Goal: Task Accomplishment & Management: Manage account settings

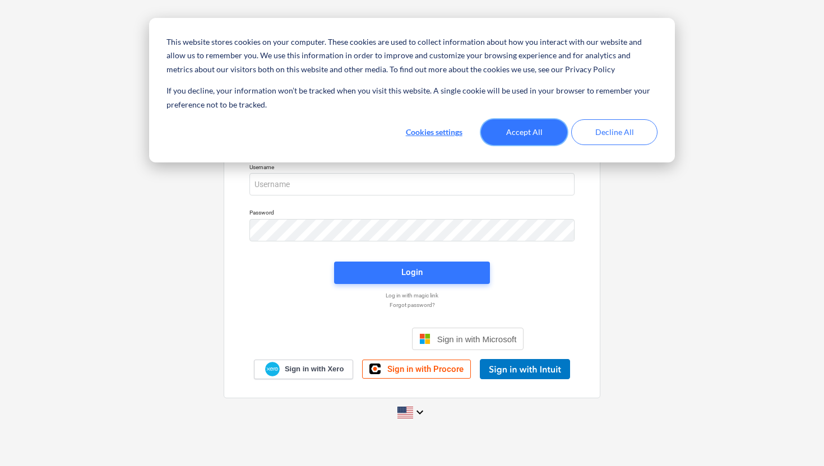
click at [521, 132] on button "Accept All" at bounding box center [524, 132] width 86 height 26
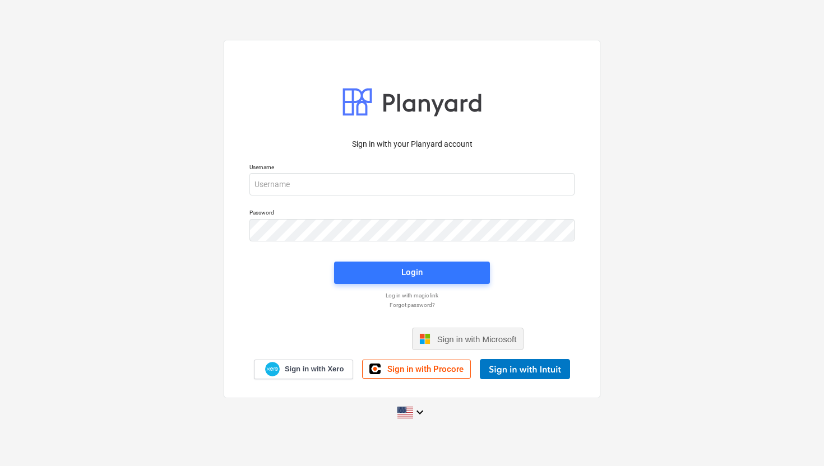
click at [448, 336] on span "Sign in with Microsoft" at bounding box center [477, 340] width 80 height 10
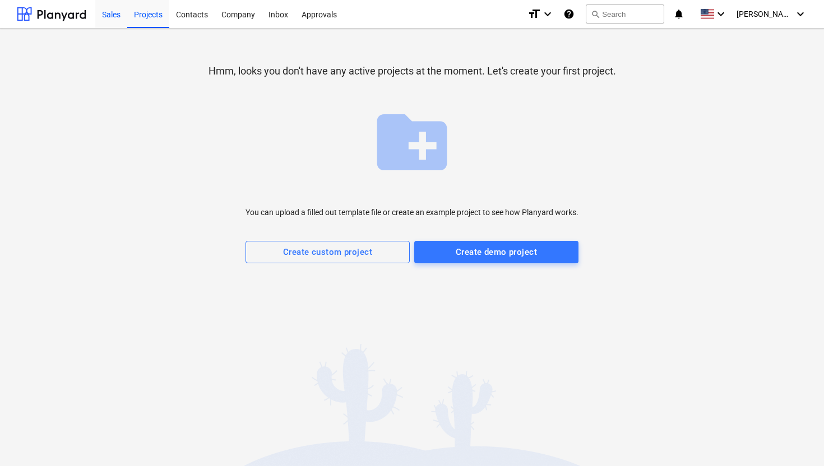
click at [117, 16] on div "Sales" at bounding box center [111, 13] width 32 height 29
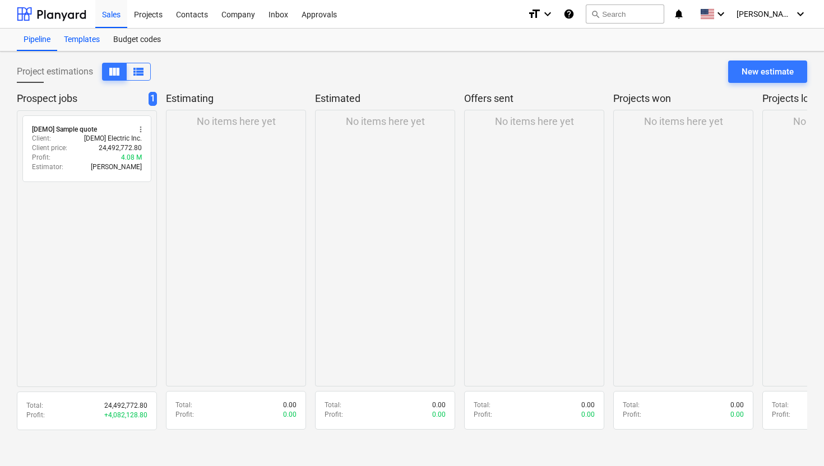
click at [95, 41] on div "Templates" at bounding box center [81, 40] width 49 height 22
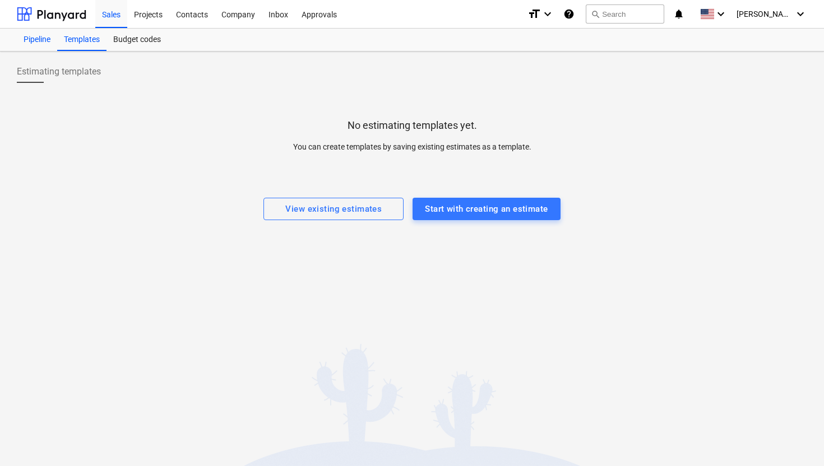
click at [45, 37] on div "Pipeline" at bounding box center [37, 40] width 40 height 22
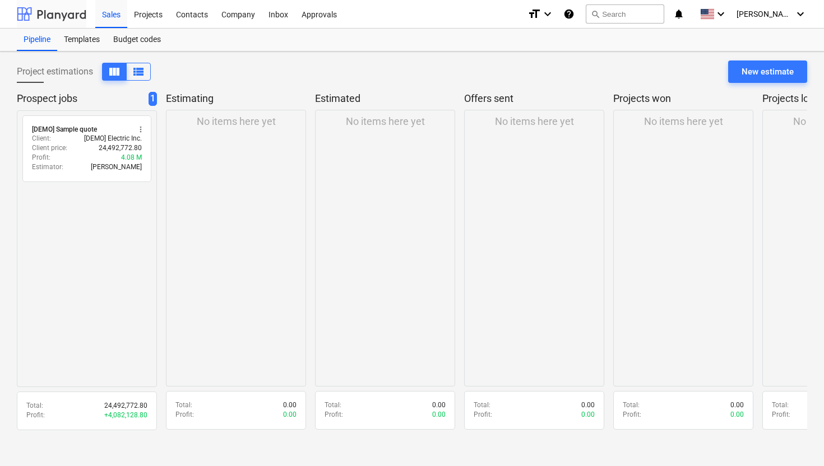
click at [73, 12] on div at bounding box center [51, 14] width 69 height 28
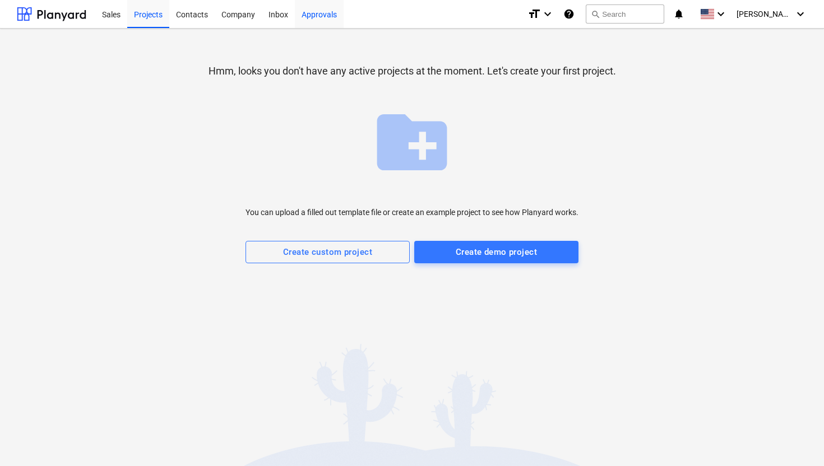
click at [303, 17] on div "Approvals" at bounding box center [319, 13] width 49 height 29
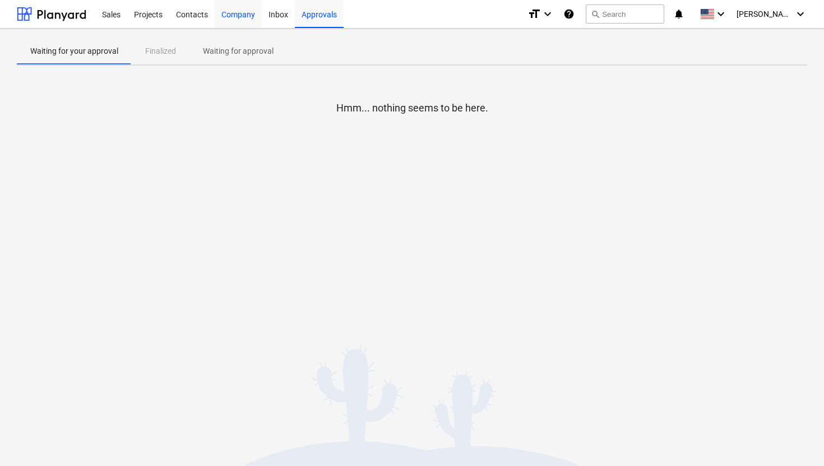
click at [238, 21] on div "Company" at bounding box center [238, 13] width 47 height 29
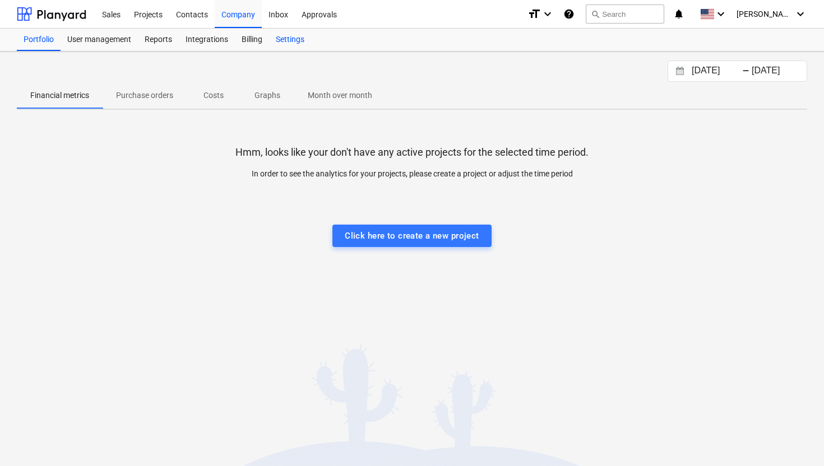
click at [287, 42] on div "Settings" at bounding box center [290, 40] width 42 height 22
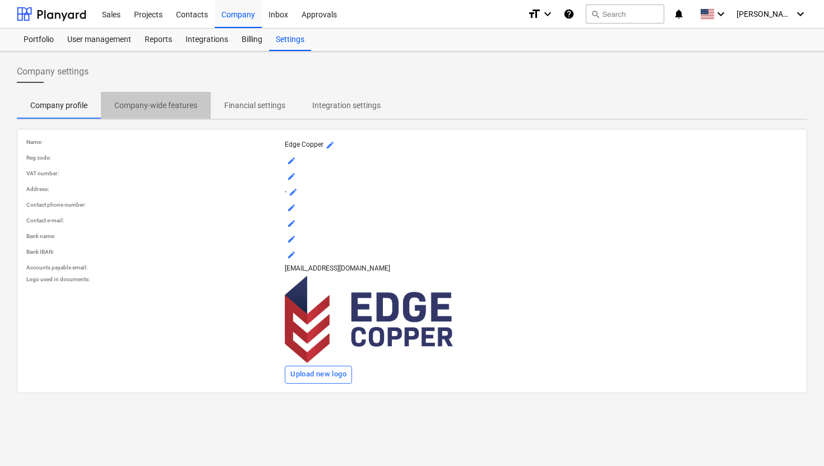
click at [184, 105] on p "Company-wide features" at bounding box center [155, 106] width 83 height 12
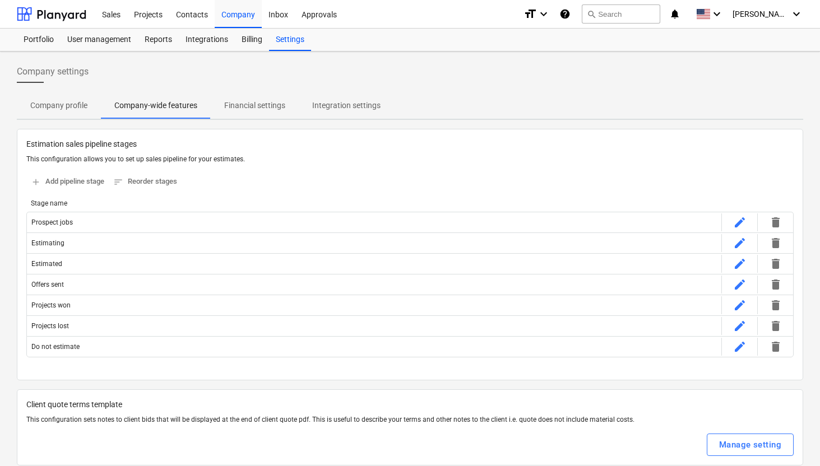
scroll to position [1, 0]
click at [250, 115] on button "Financial settings" at bounding box center [255, 104] width 88 height 27
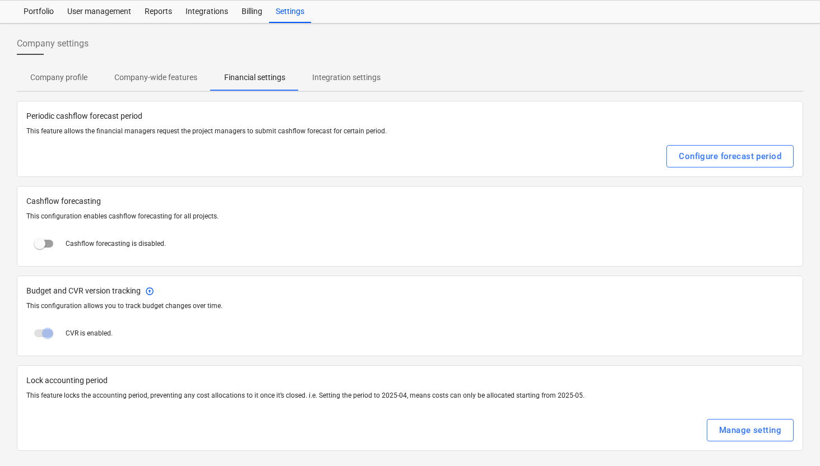
scroll to position [30, 0]
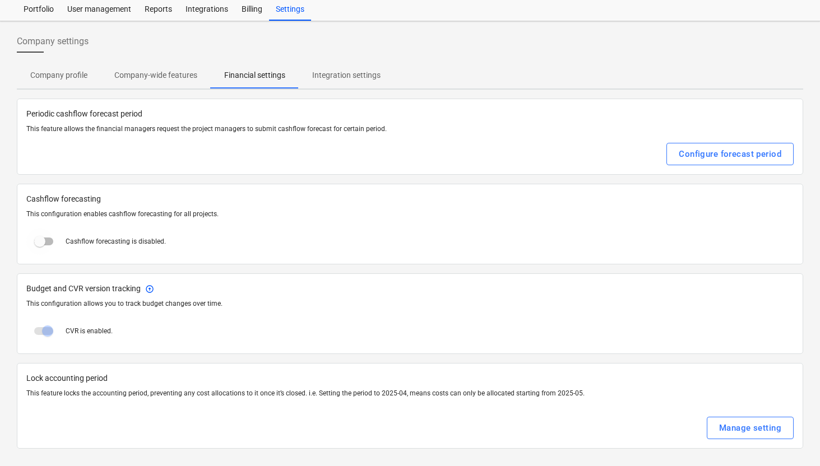
click at [48, 243] on input "checkbox" at bounding box center [39, 241] width 27 height 27
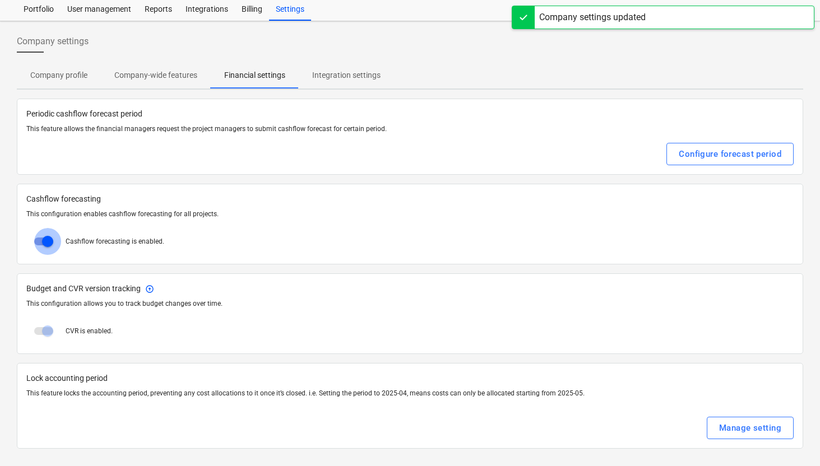
click at [48, 243] on input "checkbox" at bounding box center [47, 241] width 27 height 27
checkbox input "false"
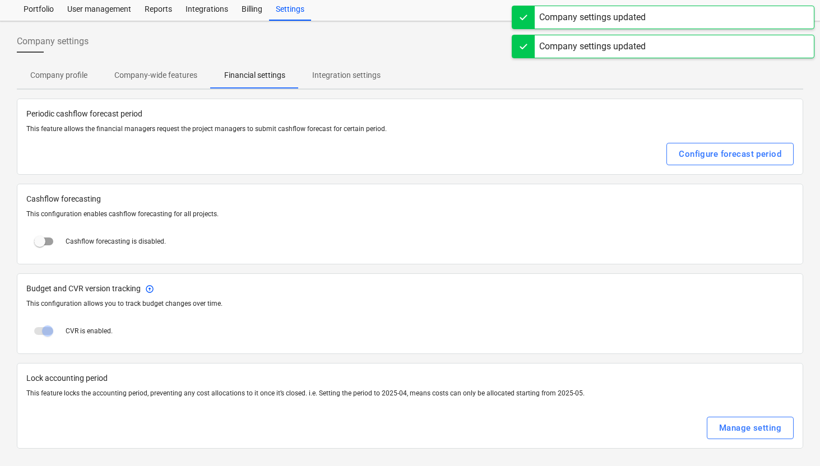
click at [331, 81] on span "Integration settings" at bounding box center [346, 75] width 95 height 18
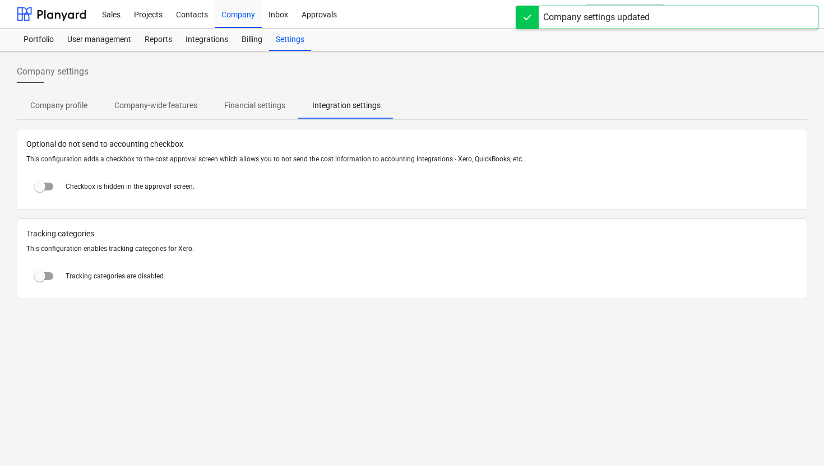
click at [43, 184] on input "checkbox" at bounding box center [39, 186] width 27 height 27
click at [43, 184] on input "checkbox" at bounding box center [47, 186] width 27 height 27
checkbox input "false"
click at [122, 43] on div "User management" at bounding box center [99, 40] width 77 height 22
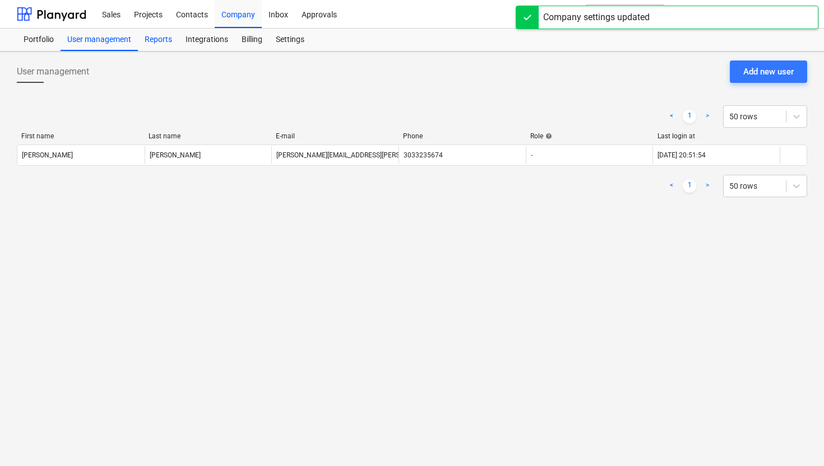
click at [151, 45] on div "Reports" at bounding box center [158, 40] width 41 height 22
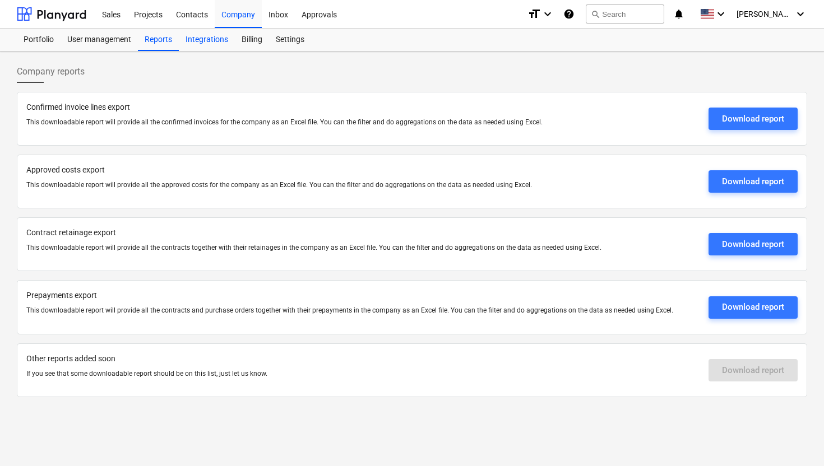
click at [202, 36] on div "Integrations" at bounding box center [207, 40] width 56 height 22
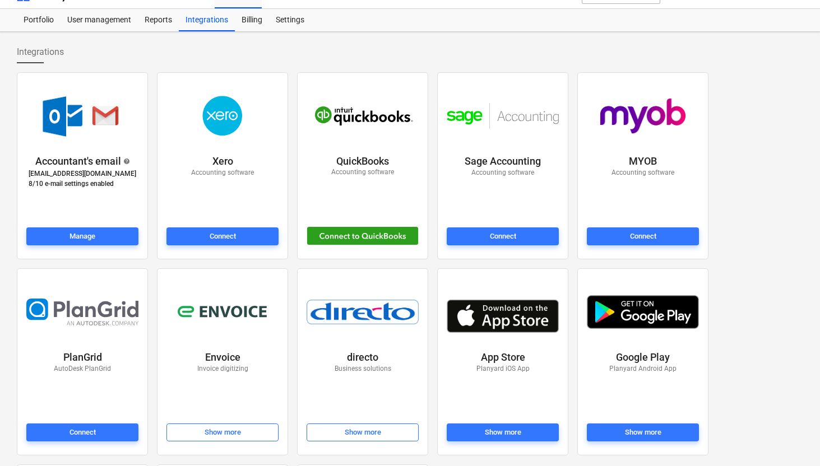
scroll to position [25, 0]
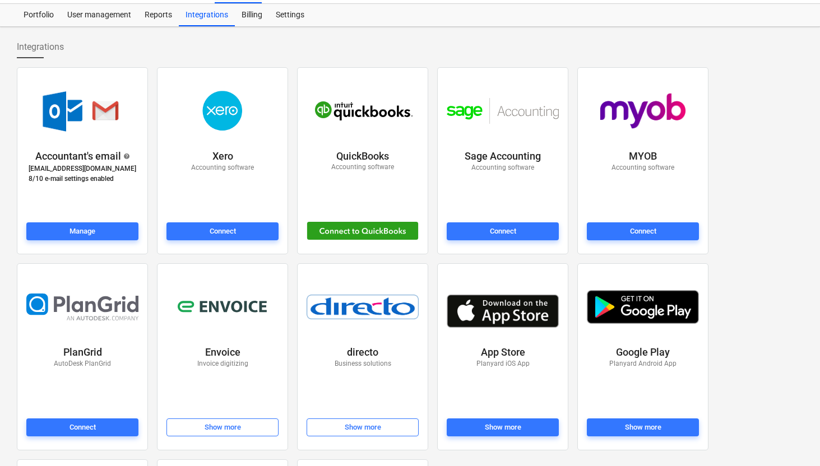
click at [346, 171] on p "Accounting software" at bounding box center [362, 168] width 63 height 10
click at [342, 220] on div at bounding box center [362, 231] width 117 height 23
click at [341, 226] on div at bounding box center [363, 231] width 112 height 18
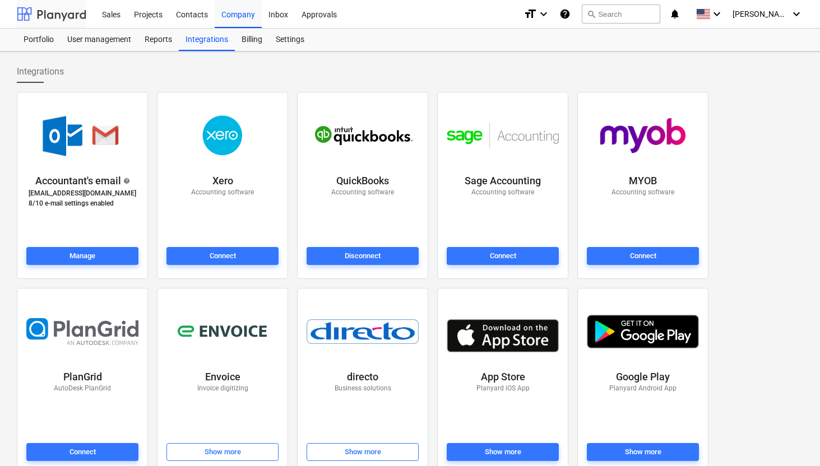
click at [59, 16] on div at bounding box center [51, 14] width 69 height 28
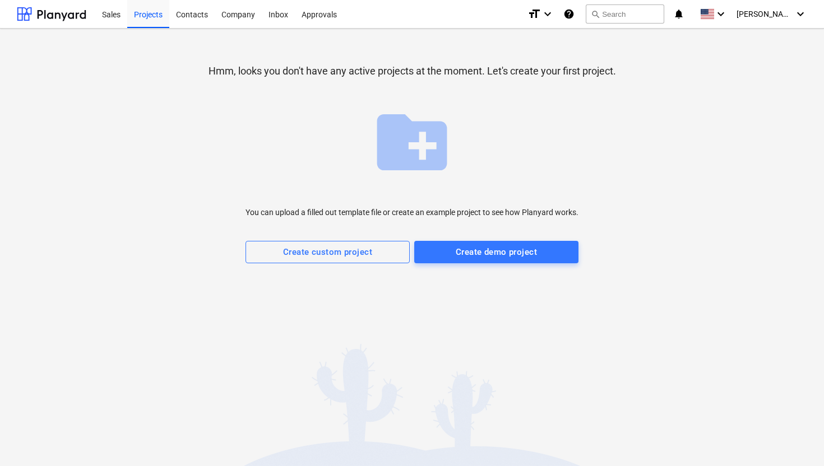
click at [461, 264] on div at bounding box center [412, 274] width 790 height 22
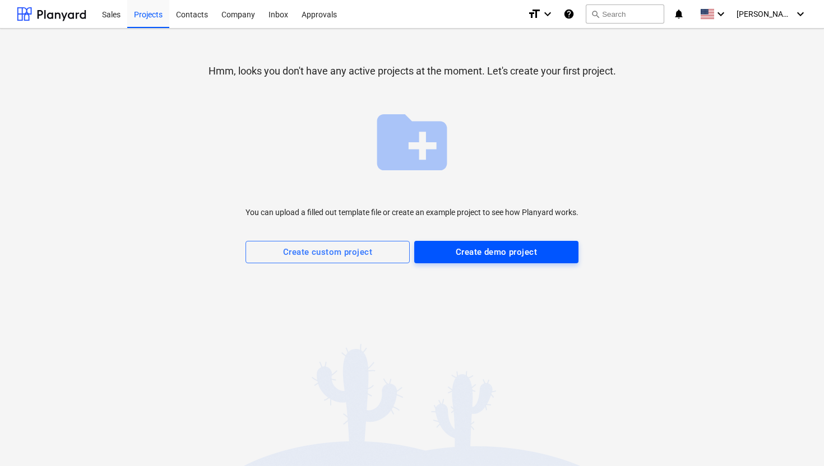
click at [462, 256] on div "Create demo project" at bounding box center [496, 252] width 81 height 15
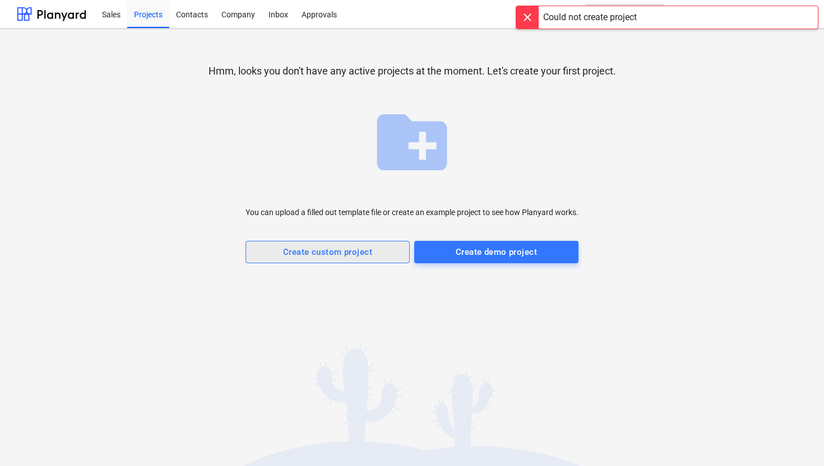
click at [355, 252] on div "Create custom project" at bounding box center [327, 252] width 89 height 15
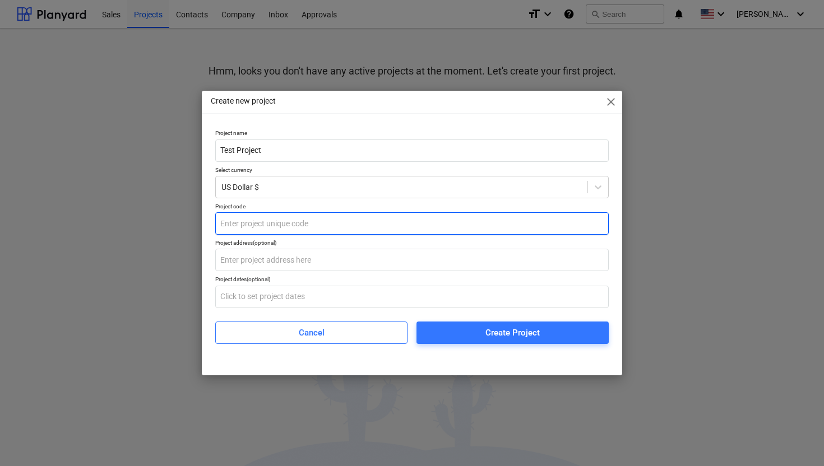
type input "Test Project"
click at [292, 228] on input "text" at bounding box center [411, 223] width 393 height 22
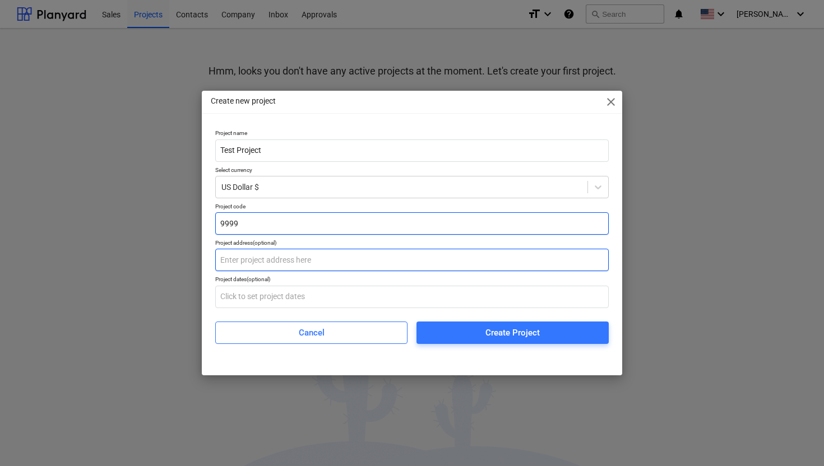
type input "9999"
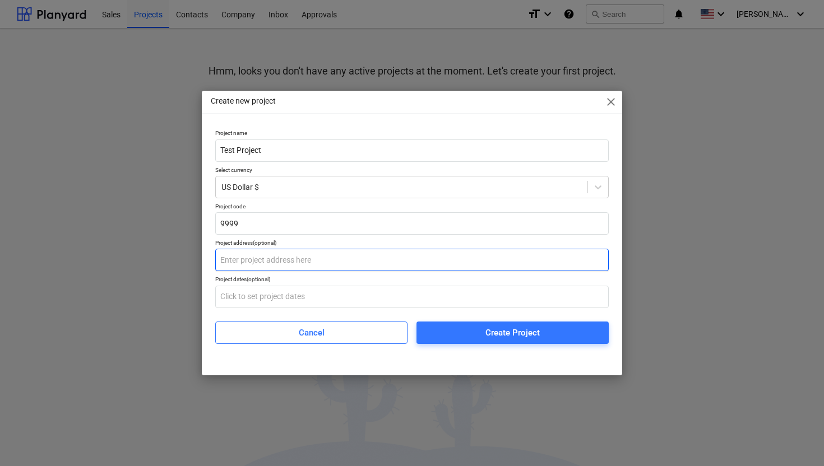
click at [291, 264] on input "text" at bounding box center [411, 260] width 393 height 22
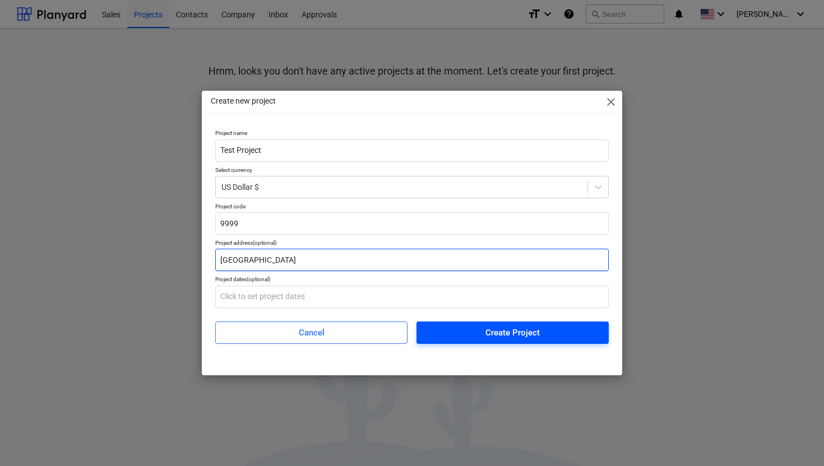
type input "[GEOGRAPHIC_DATA]"
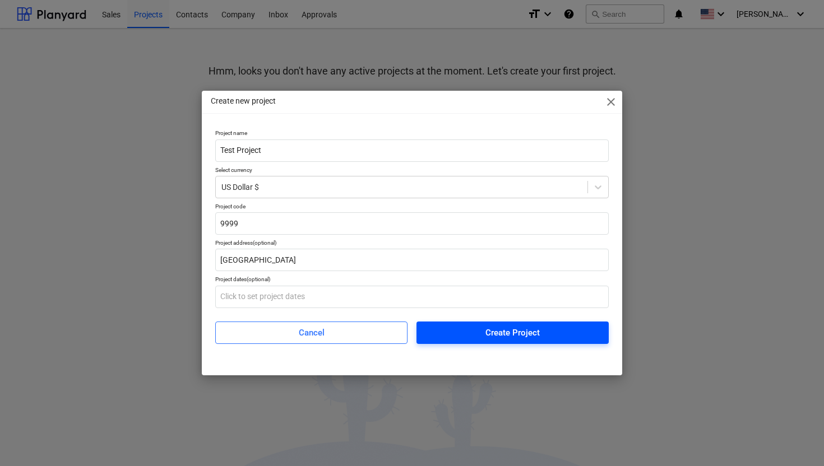
click at [454, 327] on span "Create Project" at bounding box center [512, 333] width 165 height 15
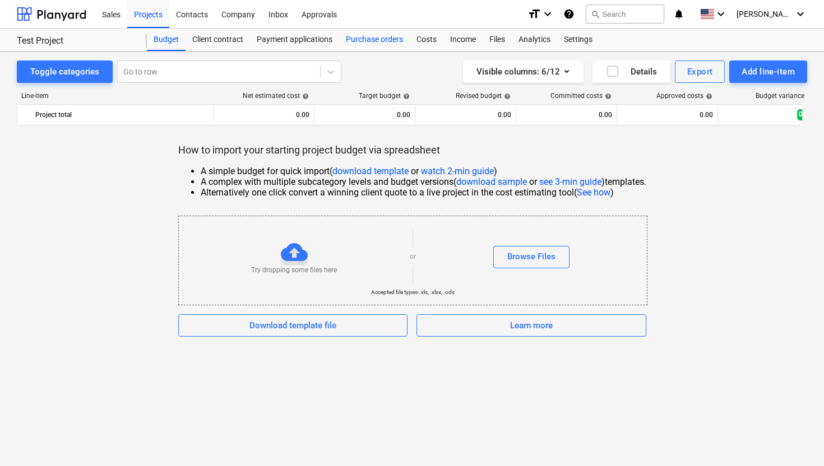
click at [386, 41] on div "Purchase orders" at bounding box center [374, 40] width 71 height 22
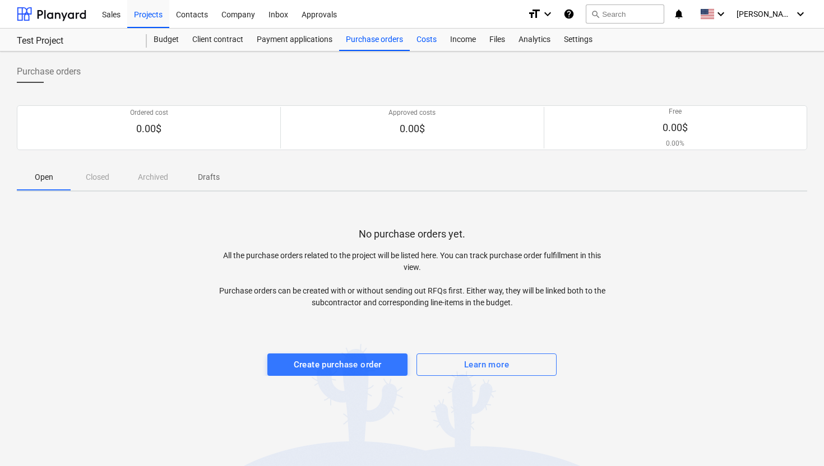
click at [426, 43] on div "Costs" at bounding box center [427, 40] width 34 height 22
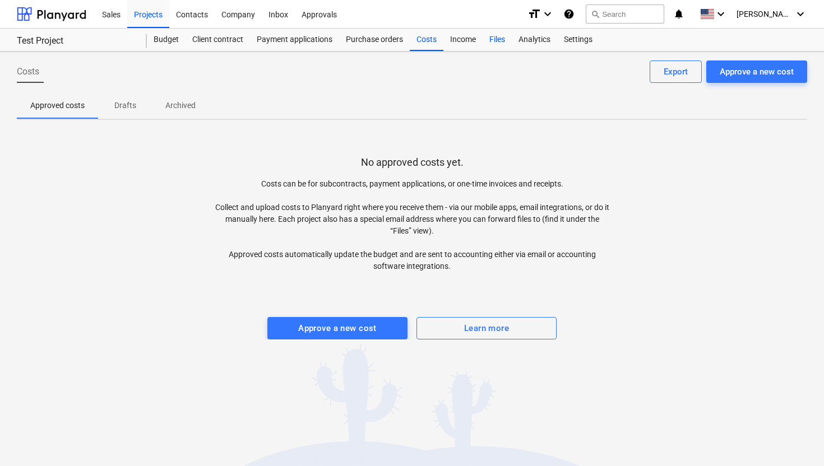
click at [496, 42] on div "Files" at bounding box center [496, 40] width 29 height 22
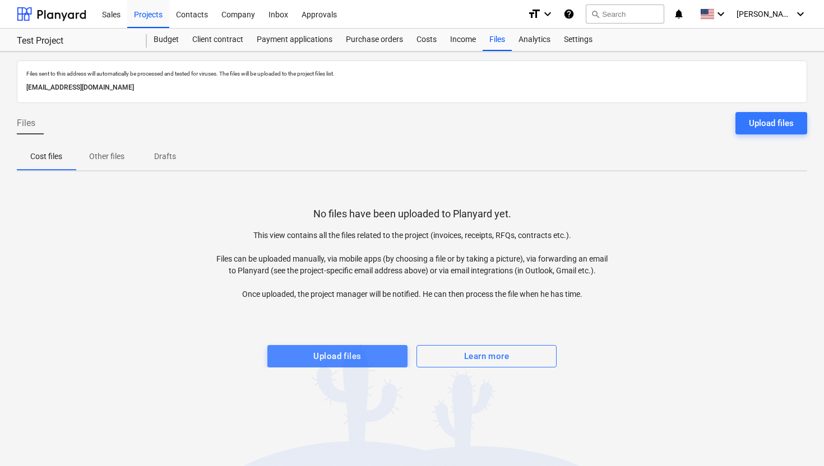
click at [367, 353] on span "Upload files" at bounding box center [337, 356] width 115 height 15
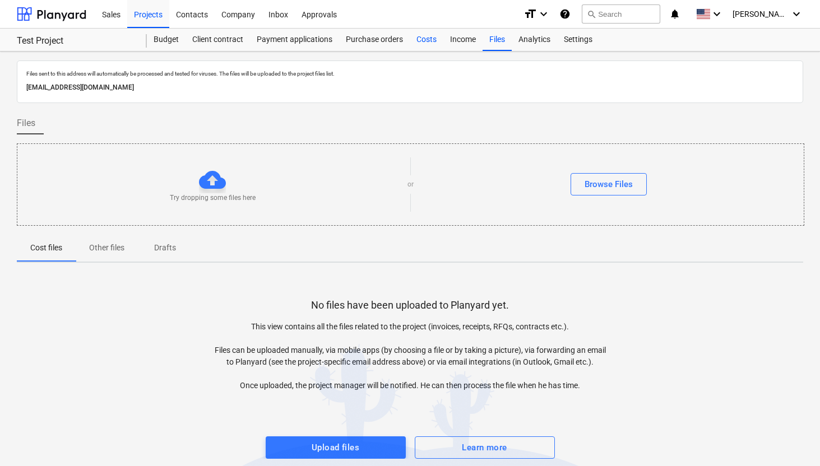
click at [433, 43] on div "Costs" at bounding box center [427, 40] width 34 height 22
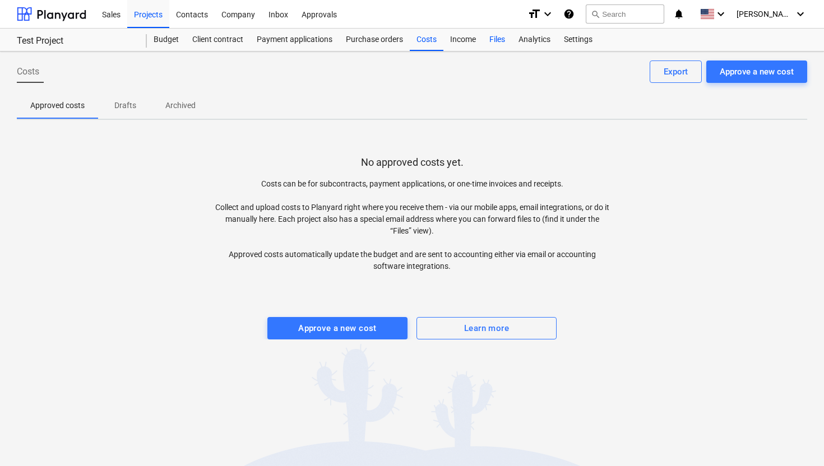
click at [489, 40] on div "Files" at bounding box center [496, 40] width 29 height 22
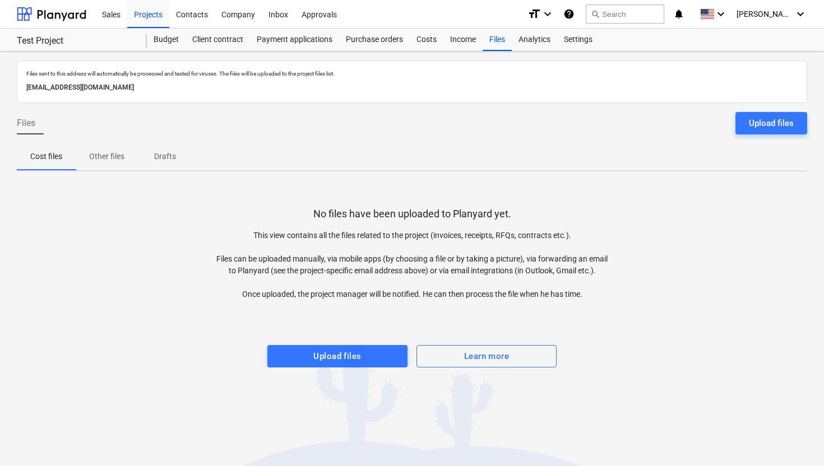
click at [106, 152] on p "Other files" at bounding box center [106, 157] width 35 height 12
click at [175, 156] on p "Drafts" at bounding box center [164, 157] width 27 height 12
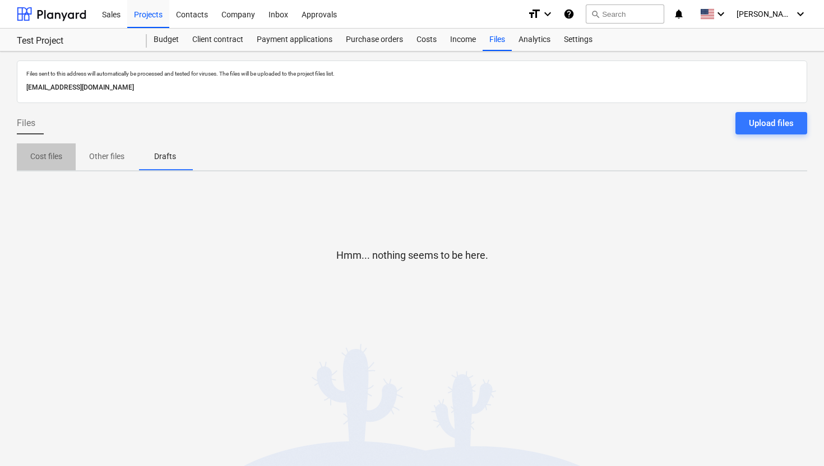
click at [47, 155] on p "Cost files" at bounding box center [46, 157] width 32 height 12
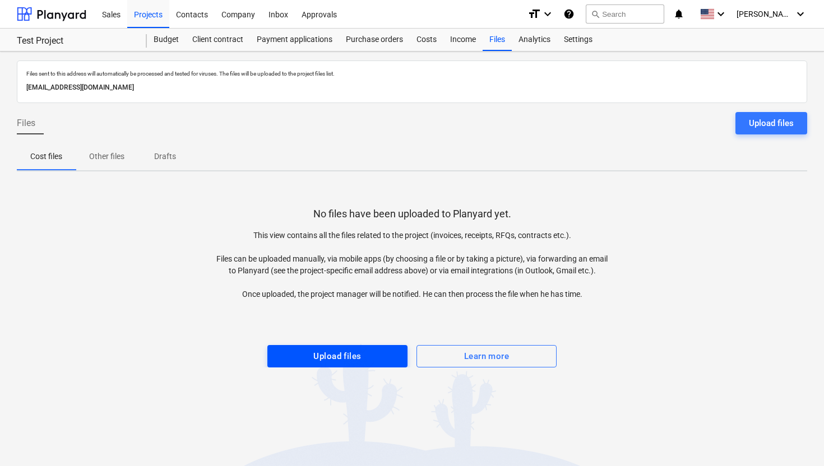
click at [316, 358] on div "Upload files" at bounding box center [337, 356] width 48 height 15
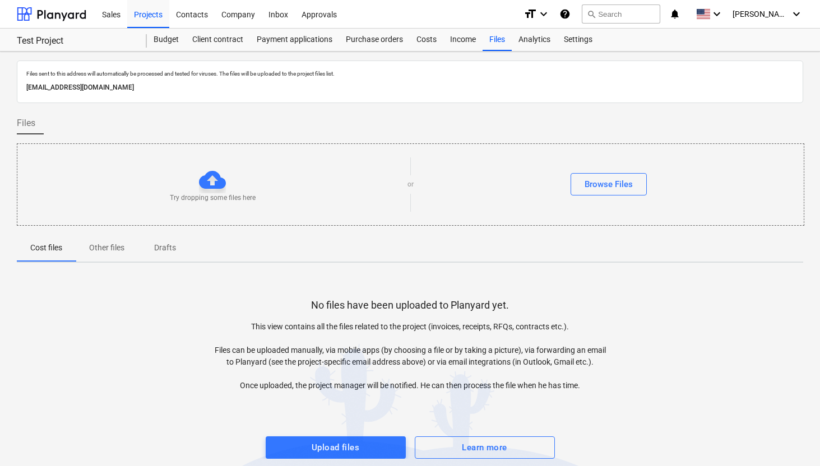
click at [100, 243] on p "Other files" at bounding box center [106, 248] width 35 height 12
click at [50, 248] on p "Cost files" at bounding box center [46, 248] width 32 height 12
click at [596, 178] on div "Browse Files" at bounding box center [608, 184] width 48 height 15
click at [196, 18] on div "Contacts" at bounding box center [191, 13] width 45 height 29
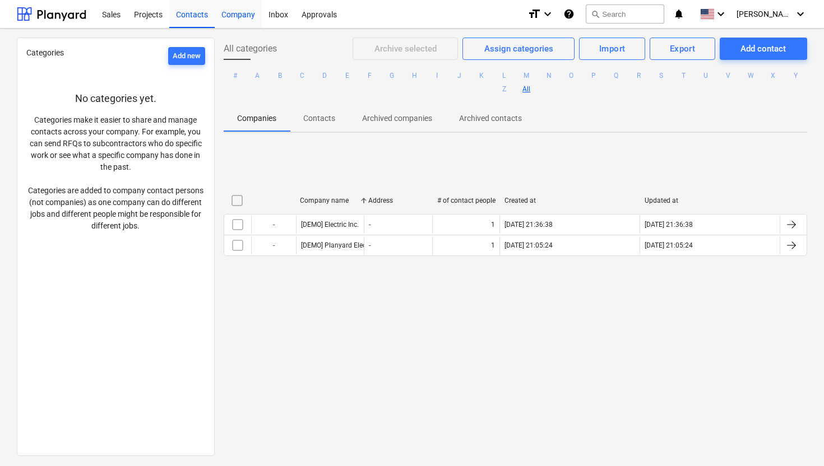
click at [243, 23] on div "Company" at bounding box center [238, 13] width 47 height 29
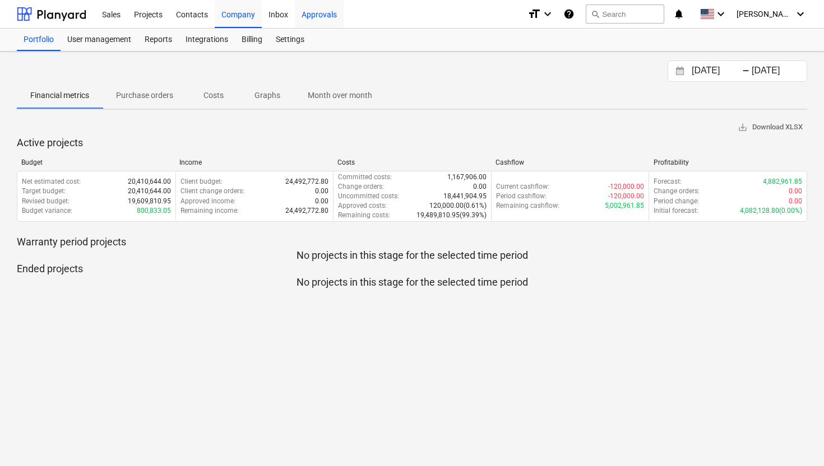
click at [323, 15] on div "Approvals" at bounding box center [319, 13] width 49 height 29
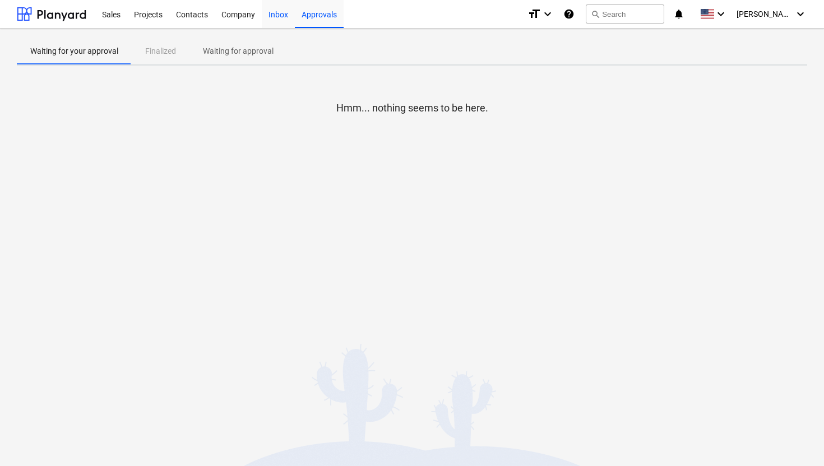
click at [276, 16] on div "Inbox" at bounding box center [278, 13] width 33 height 29
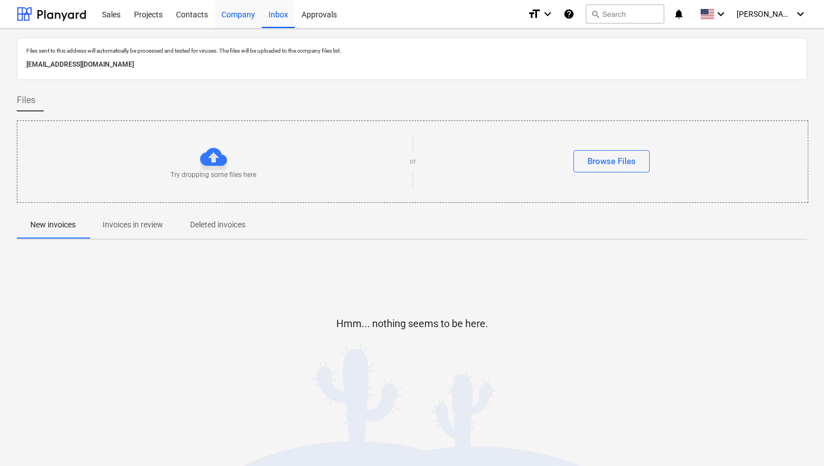
click at [244, 17] on div "Company" at bounding box center [238, 13] width 47 height 29
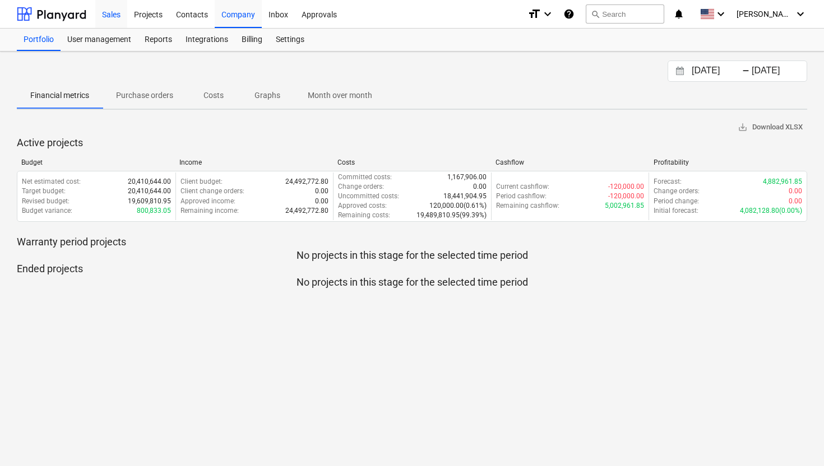
click at [117, 7] on div "Sales" at bounding box center [111, 13] width 32 height 29
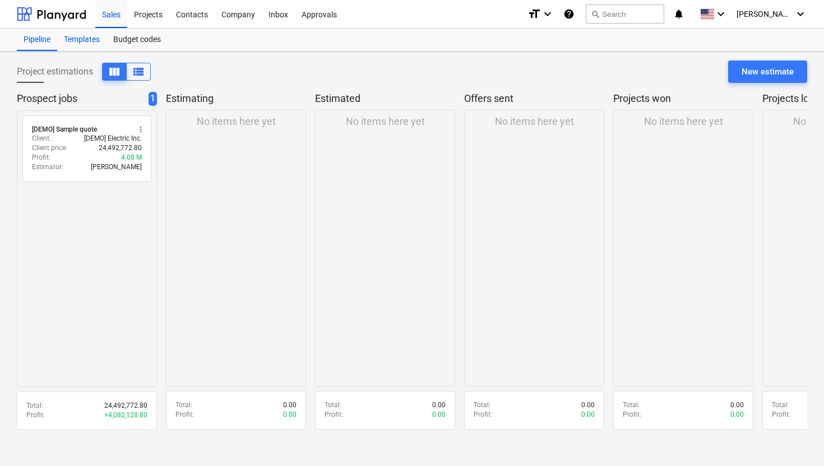
click at [92, 39] on div "Templates" at bounding box center [81, 40] width 49 height 22
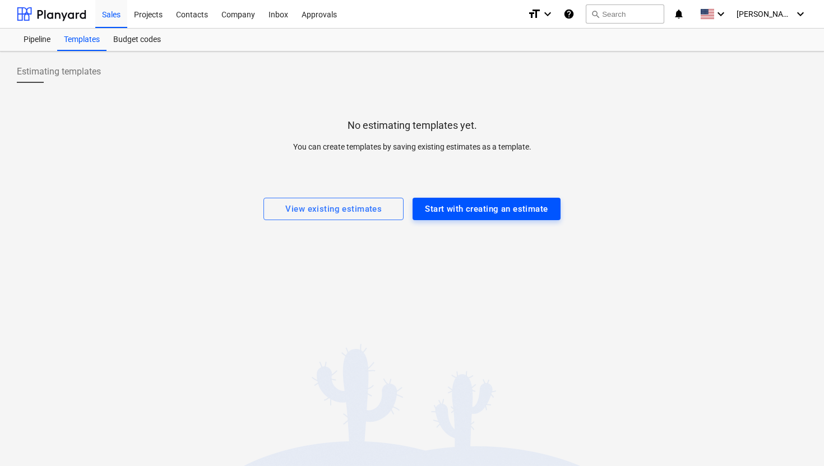
click at [444, 214] on div "Start with creating an estimate" at bounding box center [486, 209] width 123 height 15
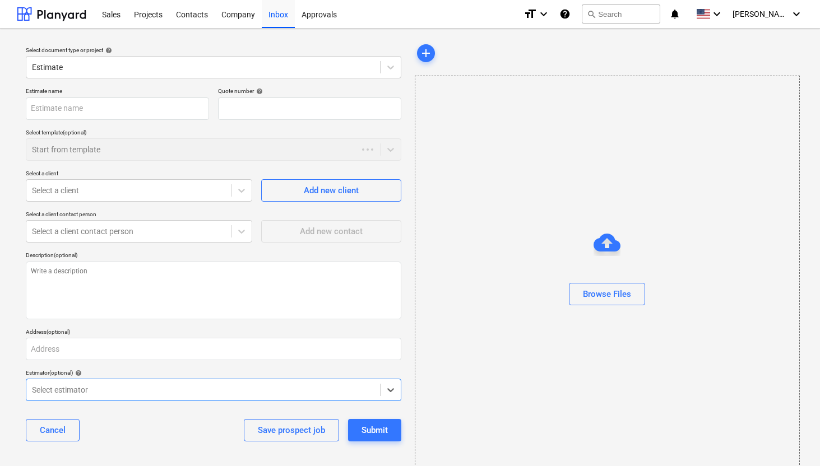
type textarea "x"
type input "QU-0001"
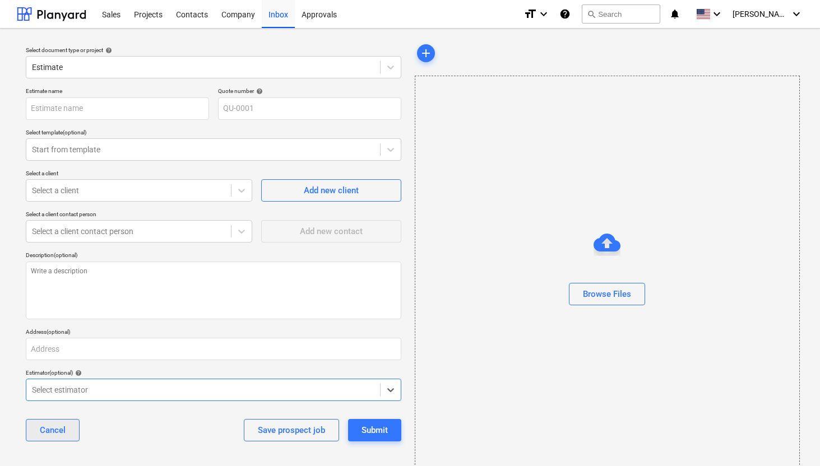
click at [66, 424] on button "Cancel" at bounding box center [53, 430] width 54 height 22
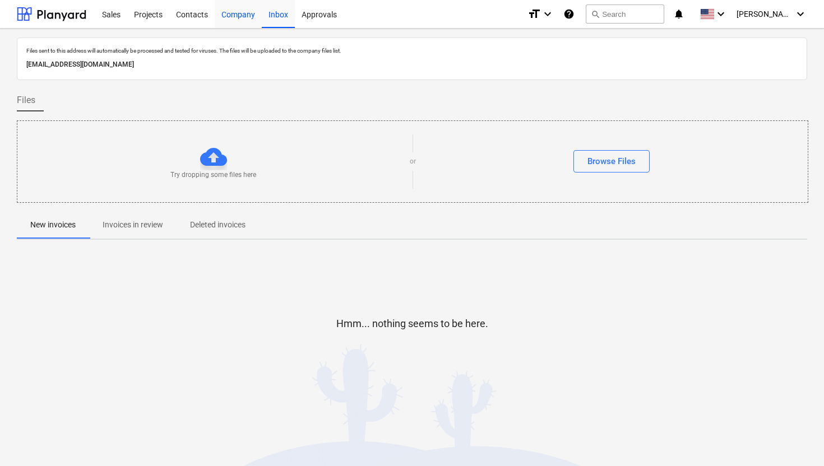
click at [222, 16] on div "Company" at bounding box center [238, 13] width 47 height 29
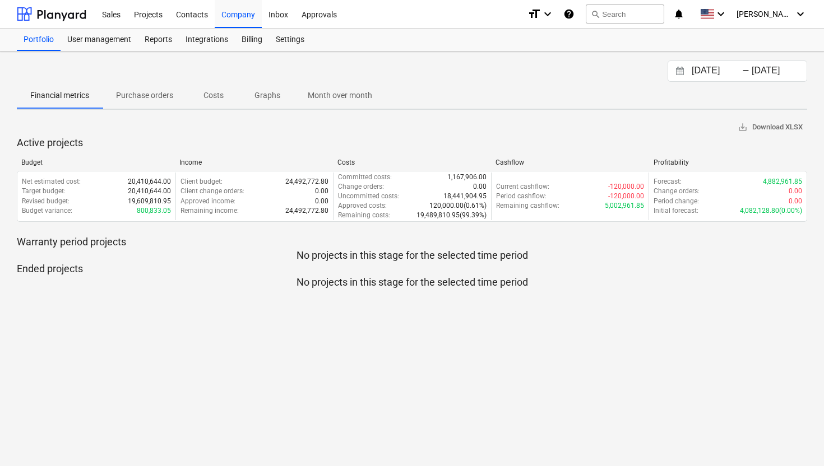
click at [221, 96] on p "Costs" at bounding box center [213, 96] width 27 height 12
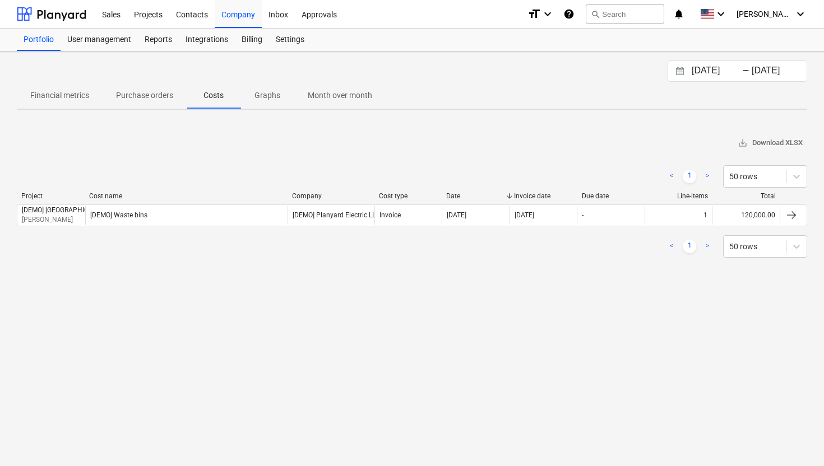
click at [272, 90] on p "Graphs" at bounding box center [267, 96] width 27 height 12
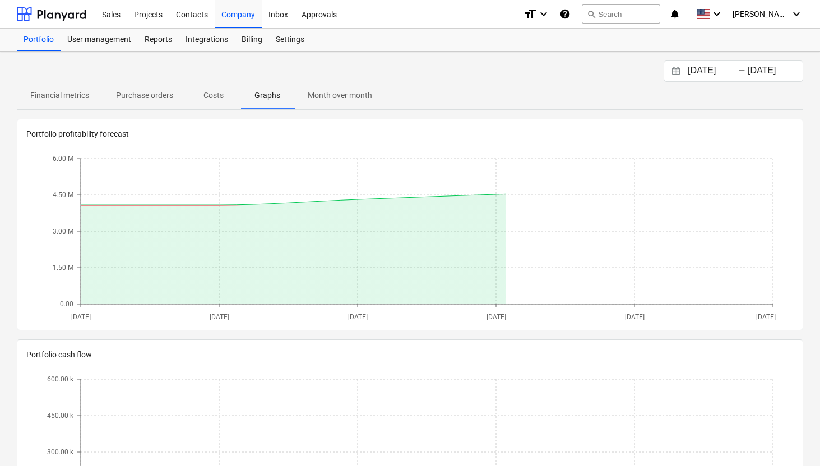
click at [321, 95] on p "Month over month" at bounding box center [340, 96] width 64 height 12
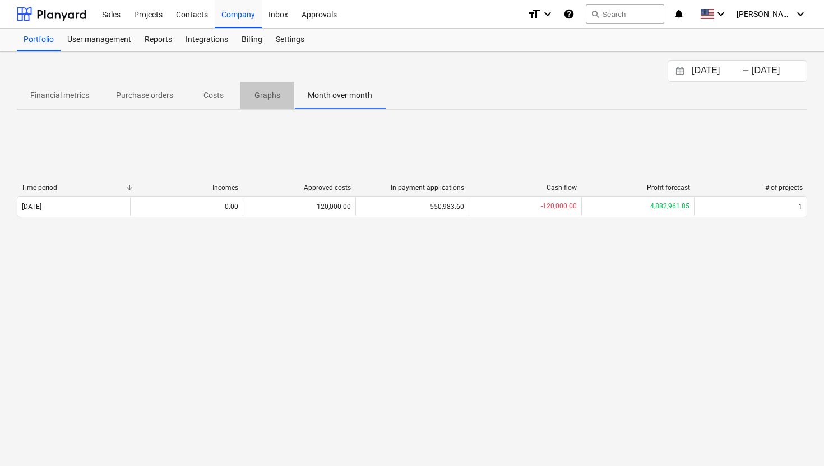
click at [272, 104] on span "Graphs" at bounding box center [267, 95] width 54 height 18
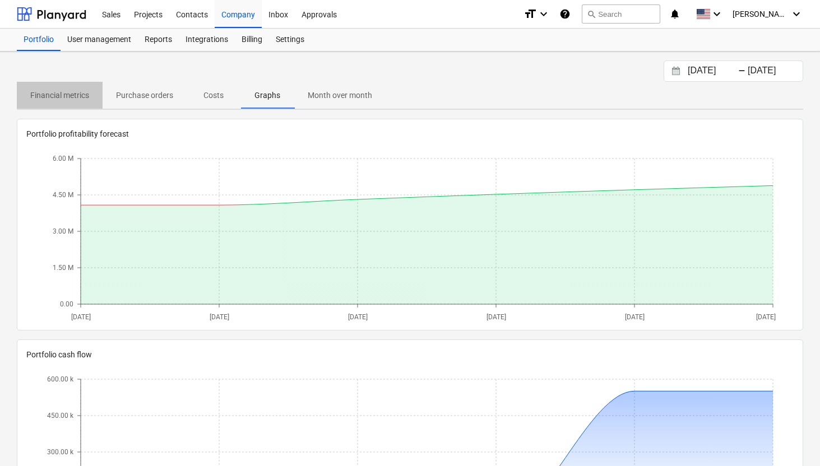
click at [79, 96] on p "Financial metrics" at bounding box center [59, 96] width 59 height 12
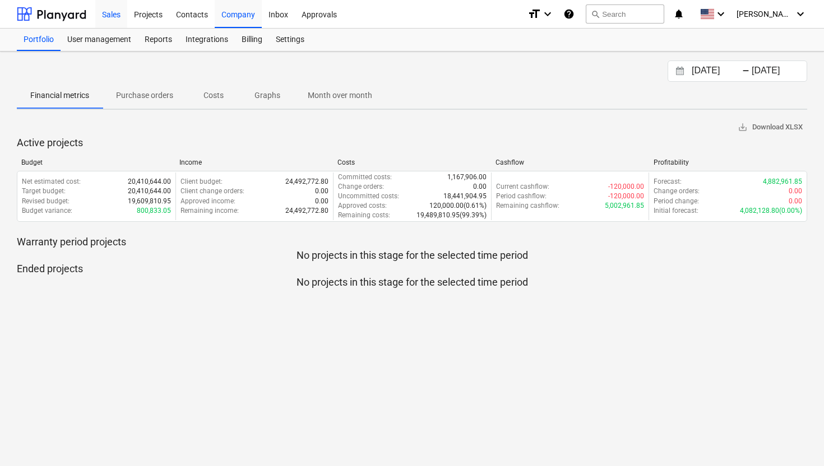
click at [112, 18] on div "Sales" at bounding box center [111, 13] width 32 height 29
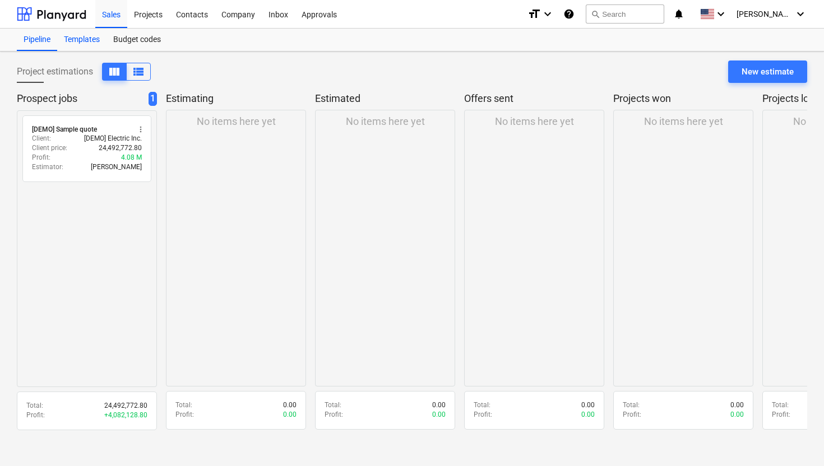
click at [89, 35] on div "Templates" at bounding box center [81, 40] width 49 height 22
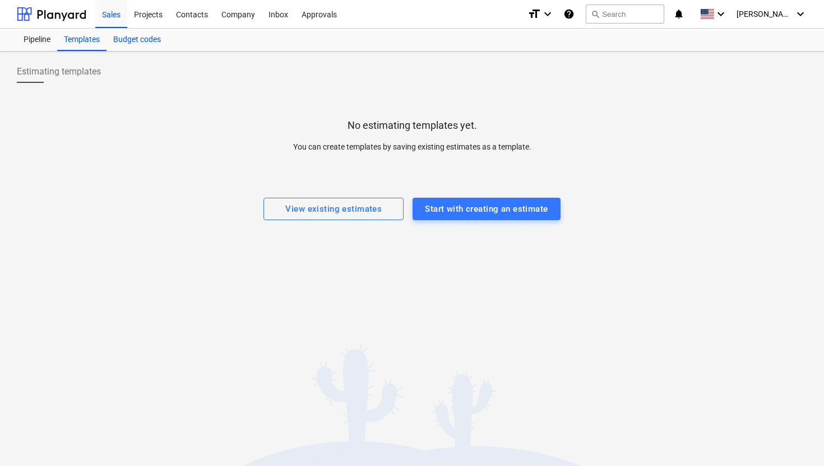
click at [129, 42] on div "Budget codes" at bounding box center [136, 40] width 61 height 22
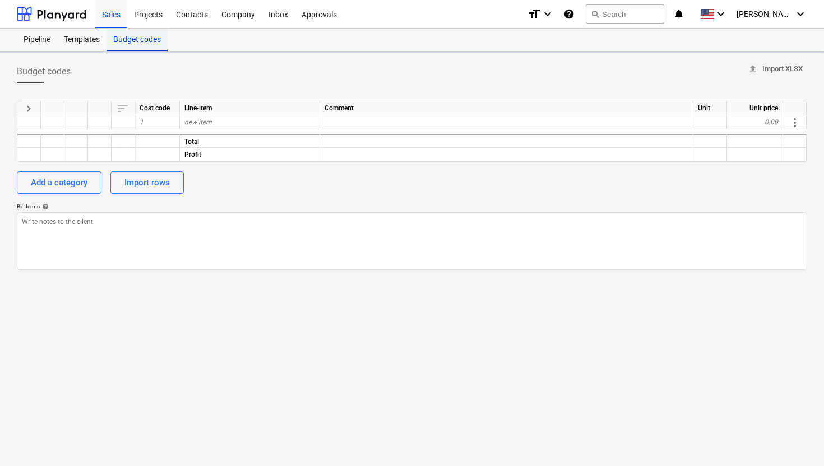
type textarea "x"
click at [151, 180] on div "Import rows" at bounding box center [146, 182] width 45 height 15
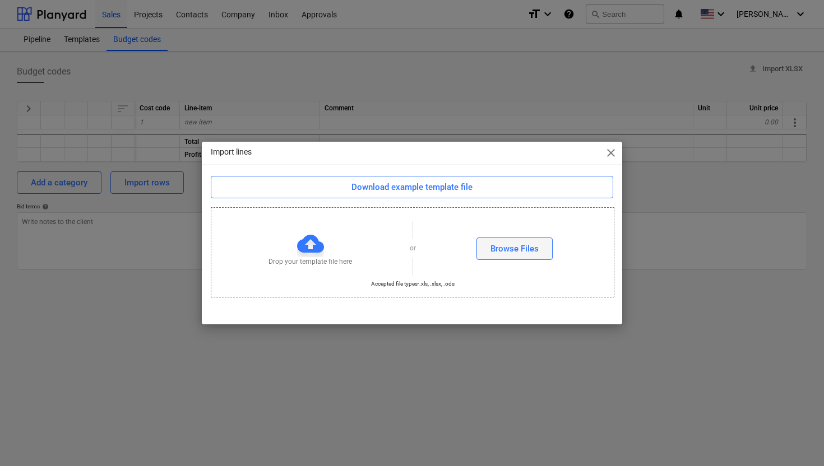
click at [502, 254] on div "Browse Files" at bounding box center [514, 249] width 48 height 15
click at [524, 252] on div "Browse Files" at bounding box center [514, 249] width 48 height 15
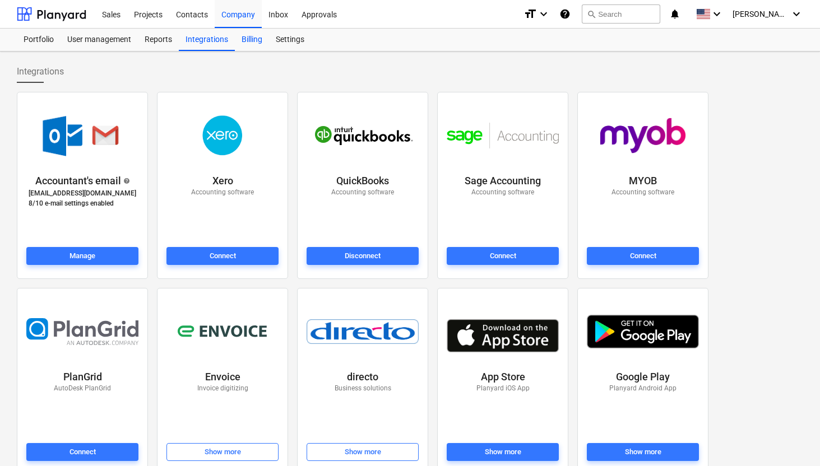
click at [252, 38] on div "Billing" at bounding box center [252, 40] width 34 height 22
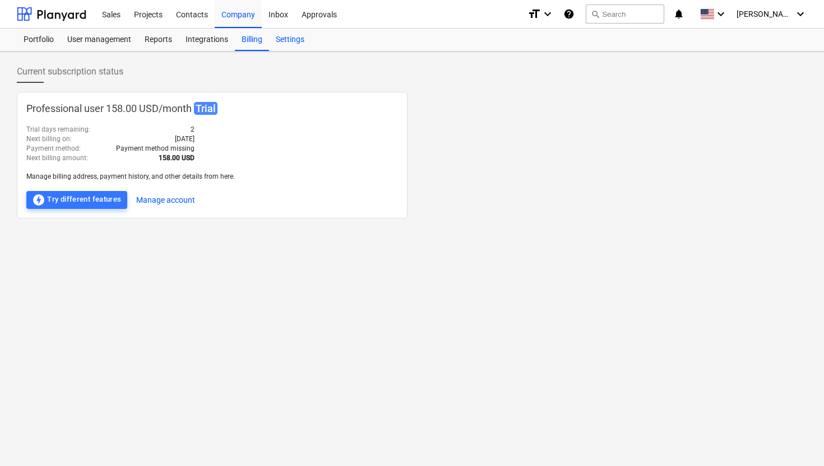
click at [281, 43] on div "Settings" at bounding box center [290, 40] width 42 height 22
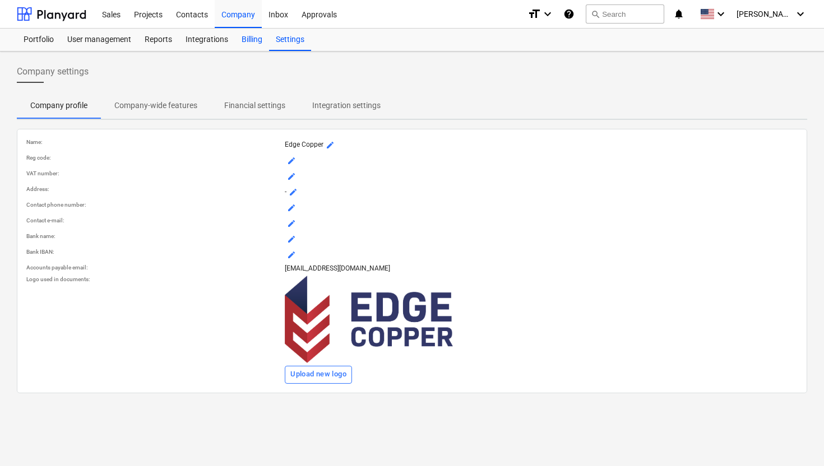
click at [256, 48] on div "Billing" at bounding box center [252, 40] width 34 height 22
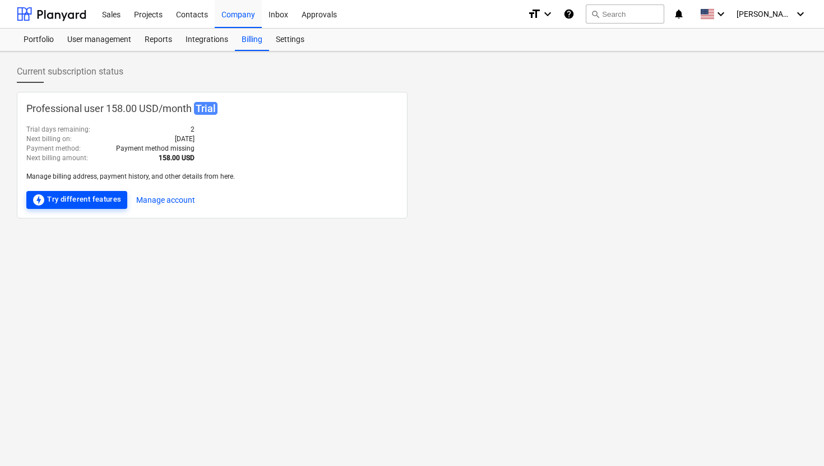
click at [98, 191] on button "offline_bolt Try different features" at bounding box center [76, 200] width 101 height 18
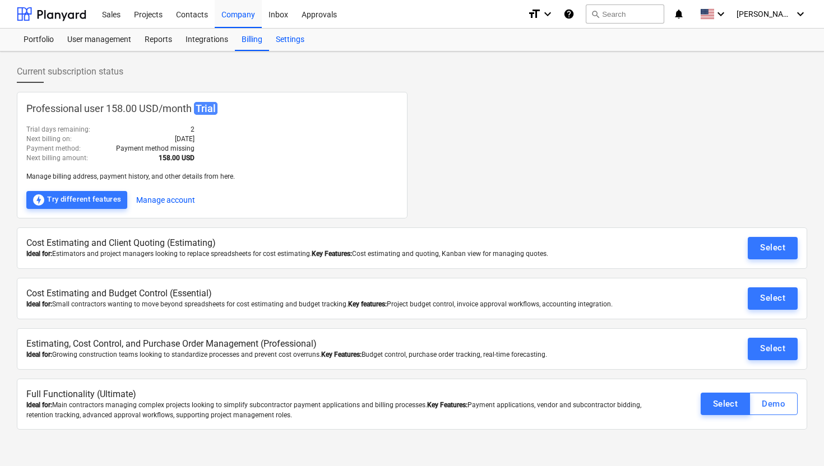
click at [290, 39] on div "Settings" at bounding box center [290, 40] width 42 height 22
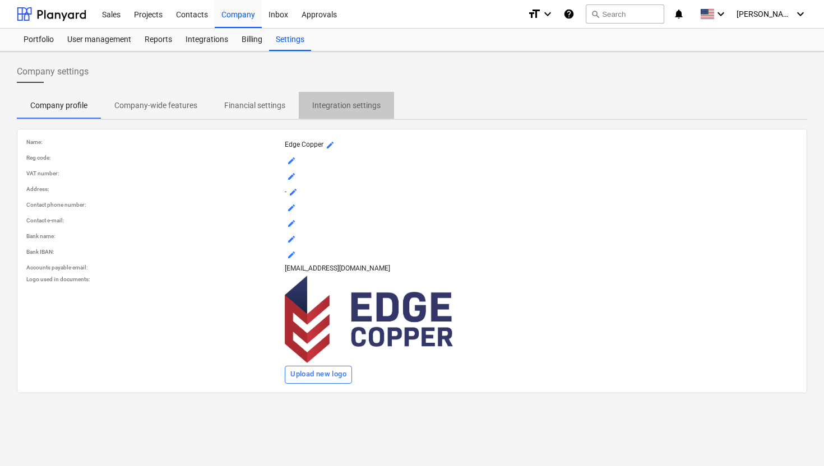
click at [319, 103] on p "Integration settings" at bounding box center [346, 106] width 68 height 12
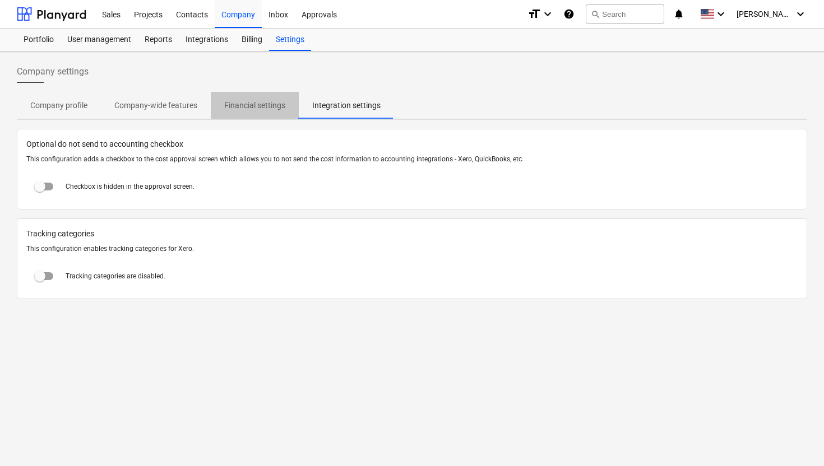
click at [263, 102] on p "Financial settings" at bounding box center [254, 106] width 61 height 12
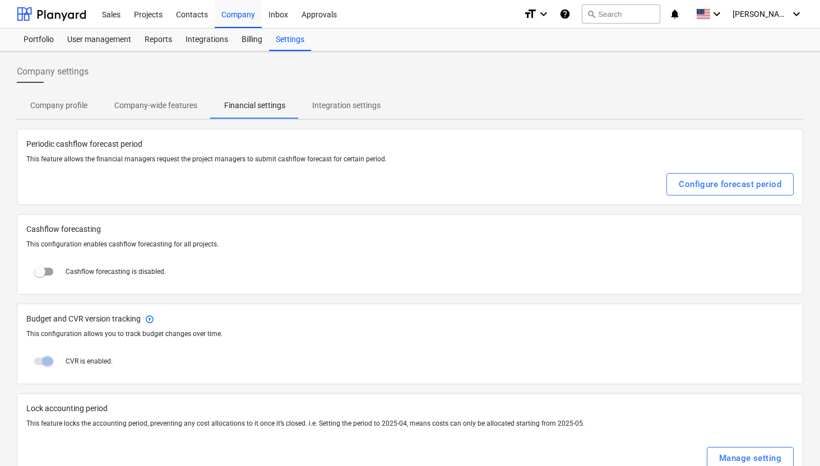
scroll to position [30, 0]
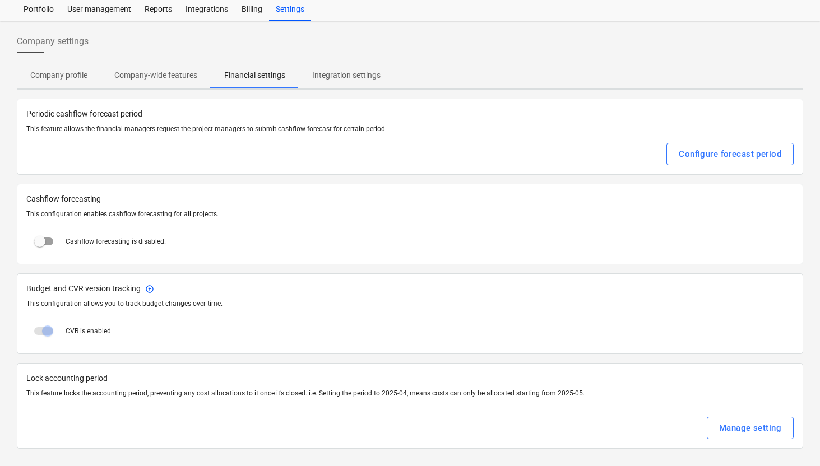
click at [155, 81] on span "Company-wide features" at bounding box center [156, 75] width 110 height 18
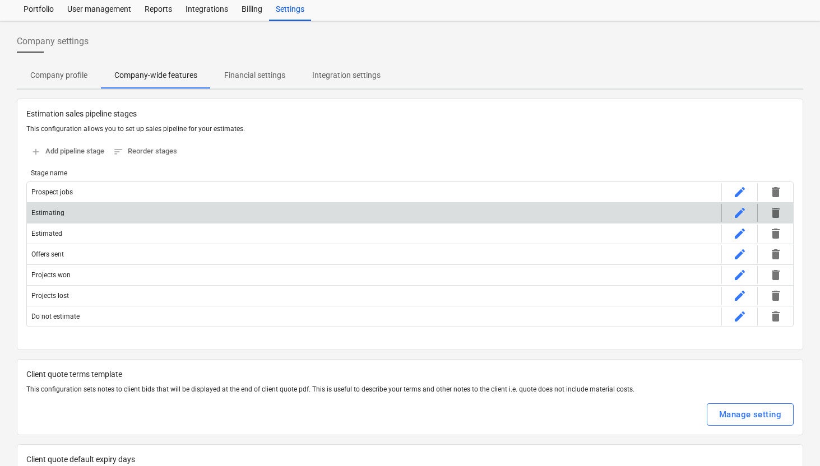
click at [114, 207] on div "Estimating" at bounding box center [374, 213] width 694 height 18
click at [739, 213] on span "edit" at bounding box center [739, 212] width 13 height 13
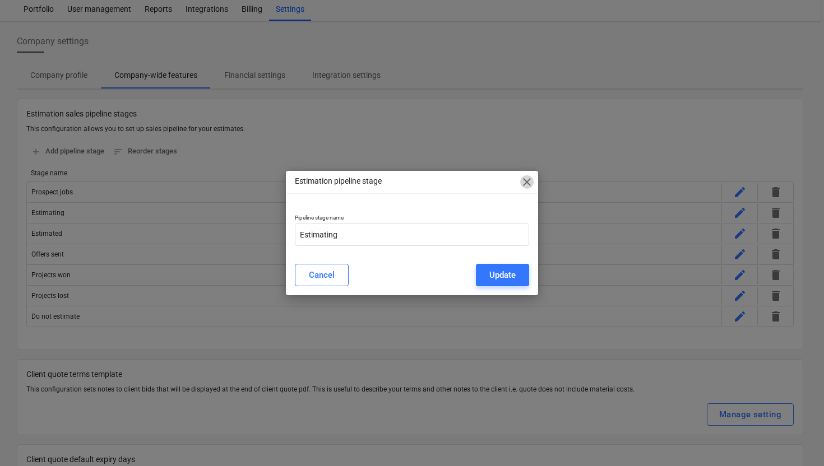
click at [523, 184] on span "close" at bounding box center [526, 181] width 13 height 13
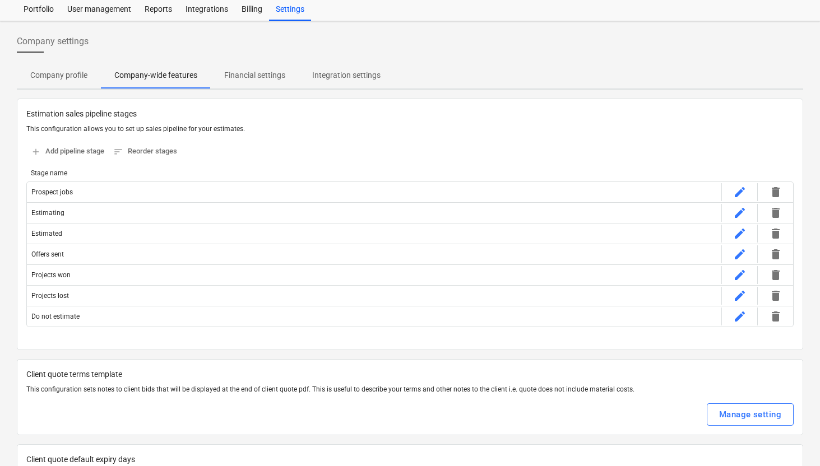
click at [72, 71] on p "Company profile" at bounding box center [58, 75] width 57 height 12
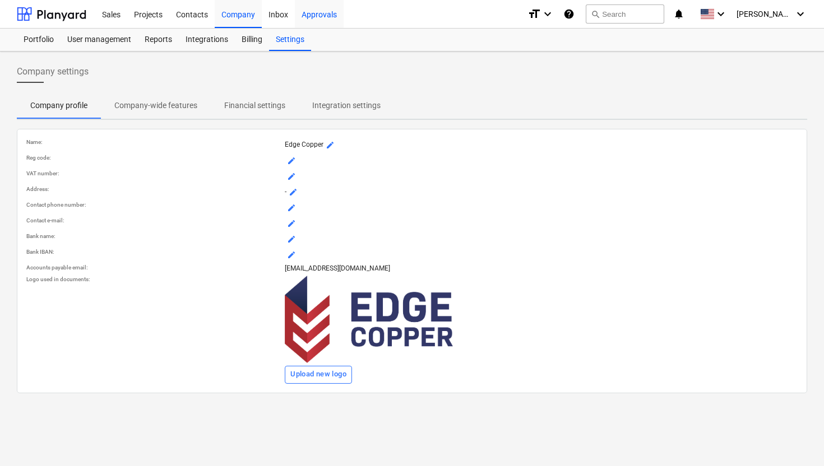
click at [309, 22] on div "Approvals" at bounding box center [319, 13] width 49 height 29
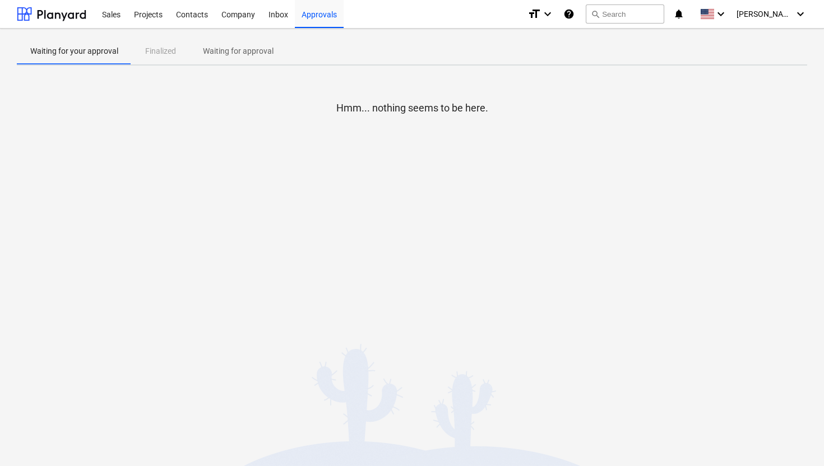
click at [556, 206] on div "Hmm... nothing seems to be here." at bounding box center [412, 159] width 790 height 168
click at [307, 176] on div "Hmm... nothing seems to be here." at bounding box center [412, 159] width 790 height 168
click at [236, 19] on div "Company" at bounding box center [238, 13] width 47 height 29
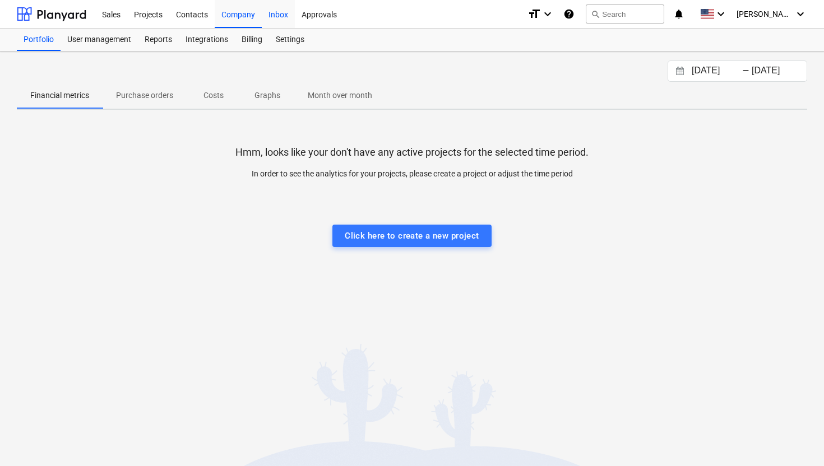
click at [280, 16] on div "Inbox" at bounding box center [278, 13] width 33 height 29
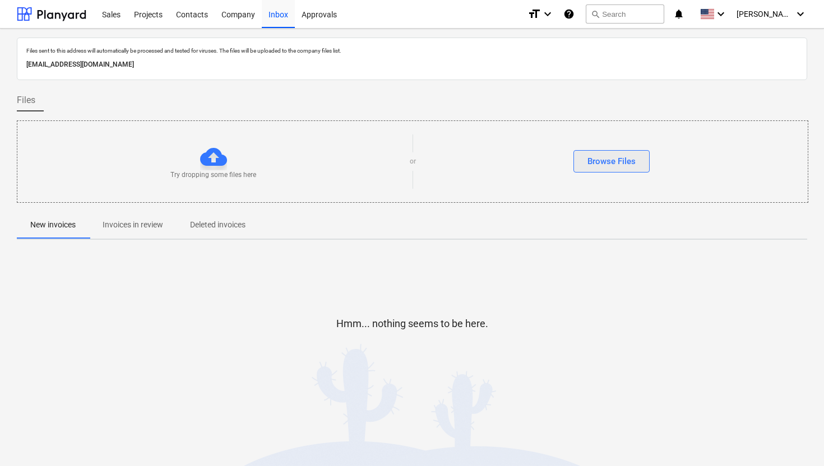
click at [628, 165] on div "Browse Files" at bounding box center [611, 161] width 48 height 15
click at [233, 21] on div "Company" at bounding box center [238, 13] width 47 height 29
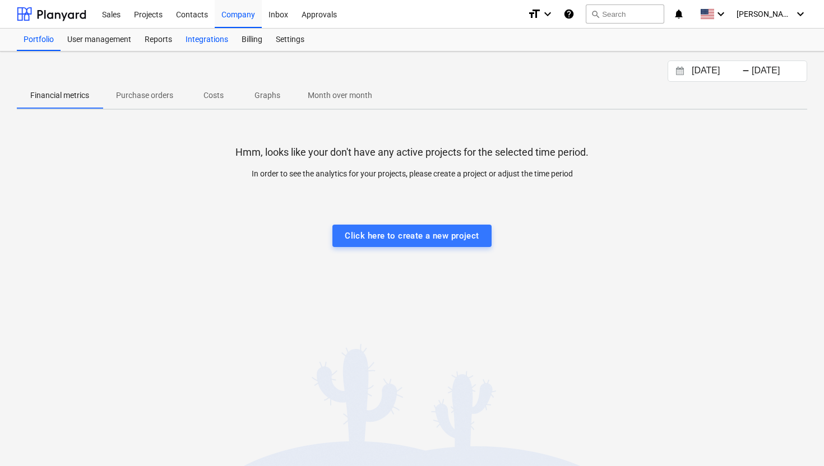
click at [214, 34] on div "Integrations" at bounding box center [207, 40] width 56 height 22
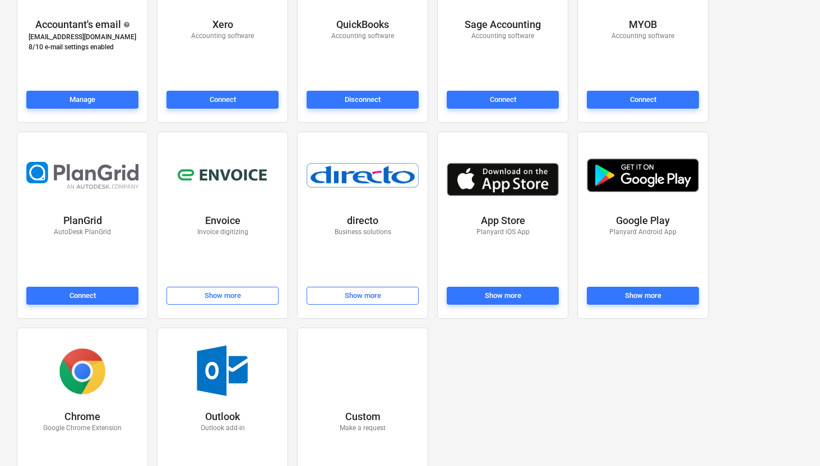
scroll to position [214, 0]
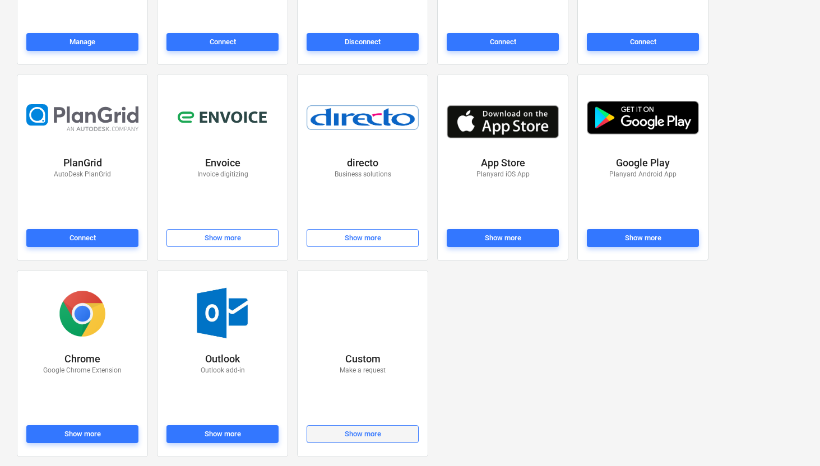
click at [321, 437] on span "Show more" at bounding box center [363, 434] width 102 height 13
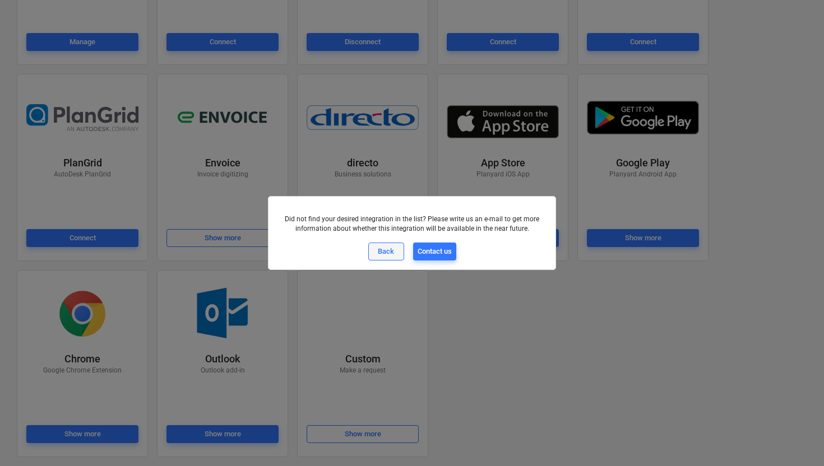
click at [395, 247] on span "Back" at bounding box center [386, 251] width 26 height 13
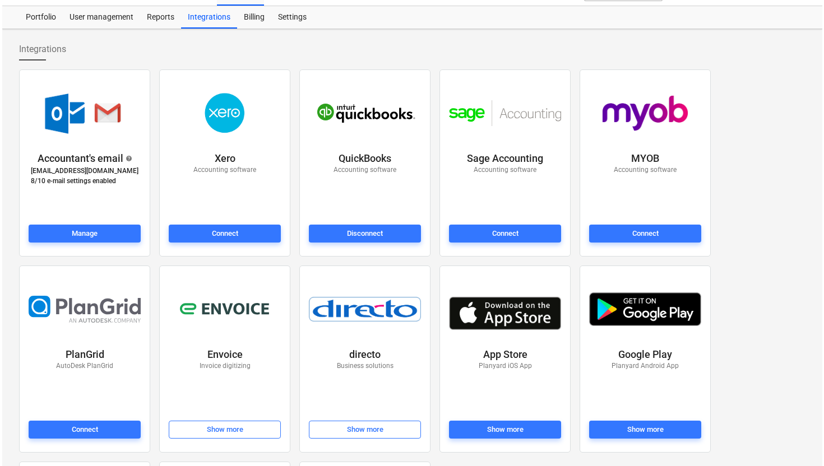
scroll to position [0, 0]
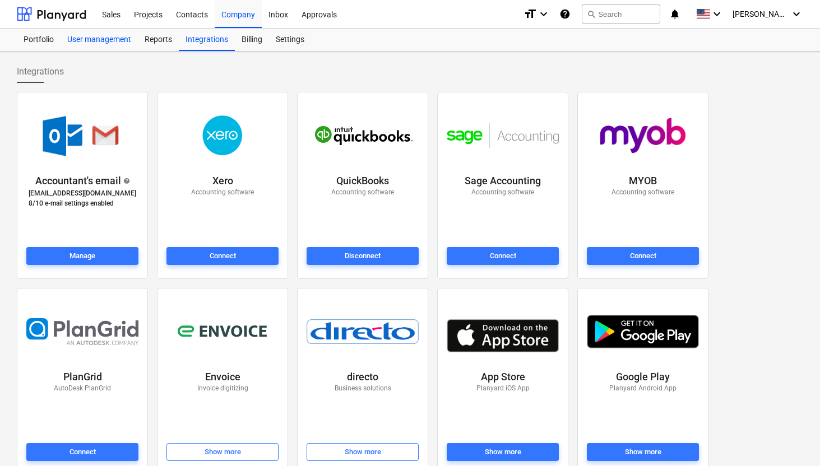
click at [87, 43] on div "User management" at bounding box center [99, 40] width 77 height 22
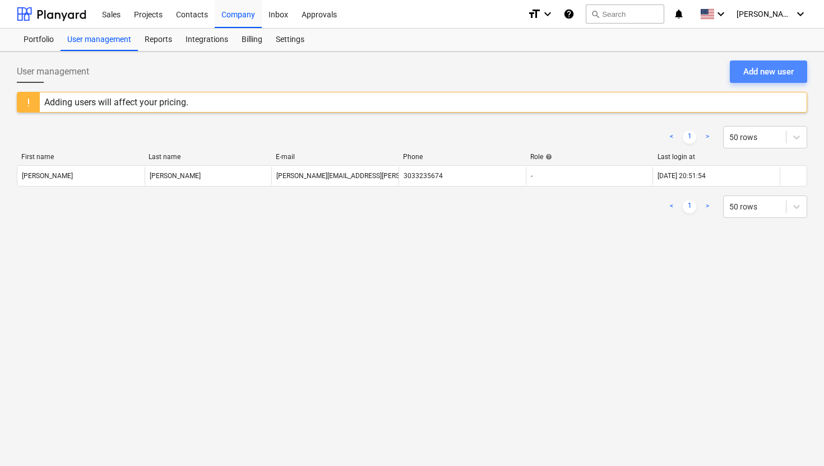
click at [752, 72] on div "Add new user" at bounding box center [768, 71] width 50 height 15
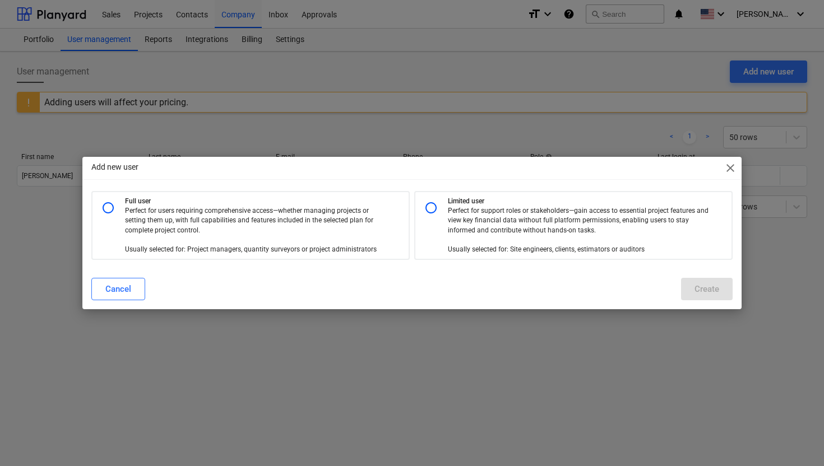
click at [226, 220] on p "Perfect for users requiring comprehensive access—whether managing projects or s…" at bounding box center [255, 230] width 261 height 48
radio input "true"
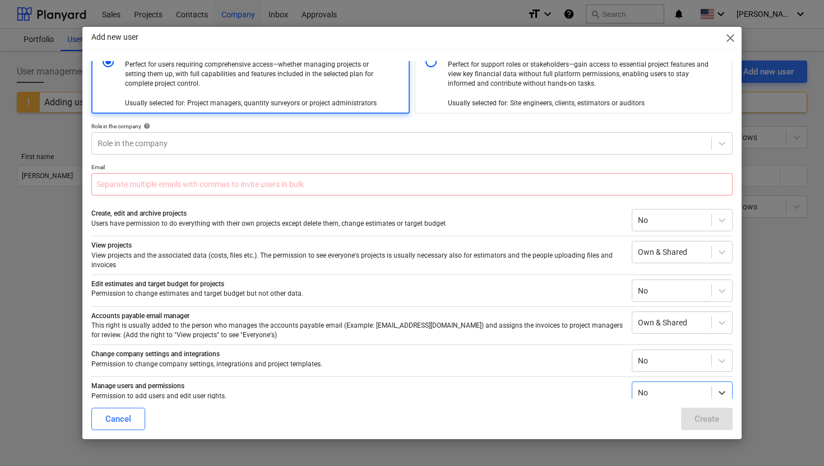
scroll to position [12, 0]
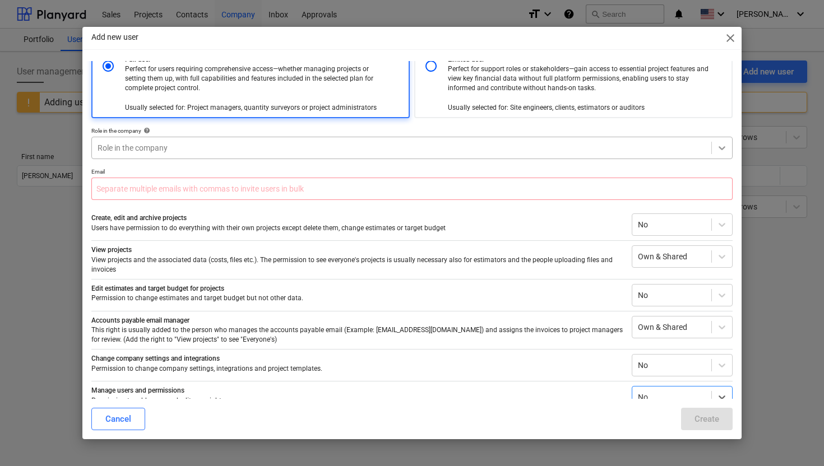
click at [716, 151] on icon at bounding box center [721, 147] width 11 height 11
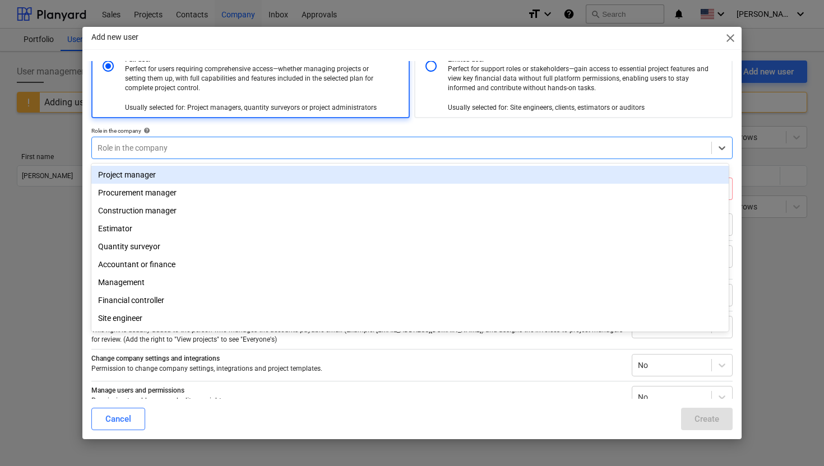
click at [156, 175] on div "Project manager" at bounding box center [409, 175] width 637 height 18
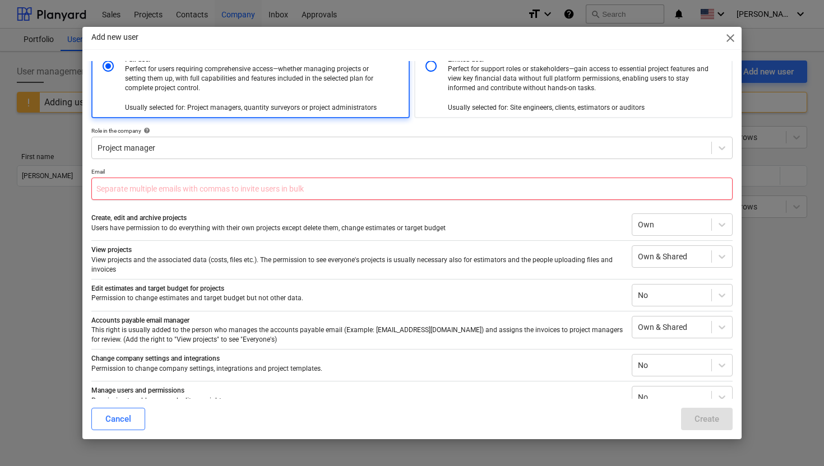
click at [149, 185] on input "text" at bounding box center [411, 189] width 641 height 22
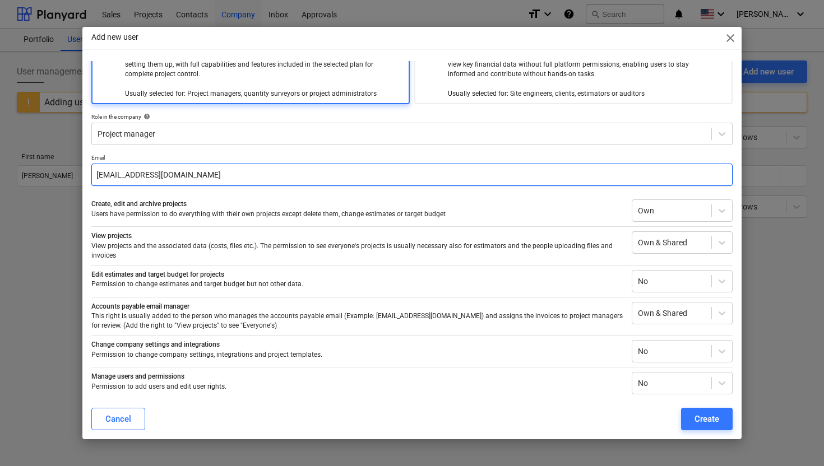
scroll to position [30, 0]
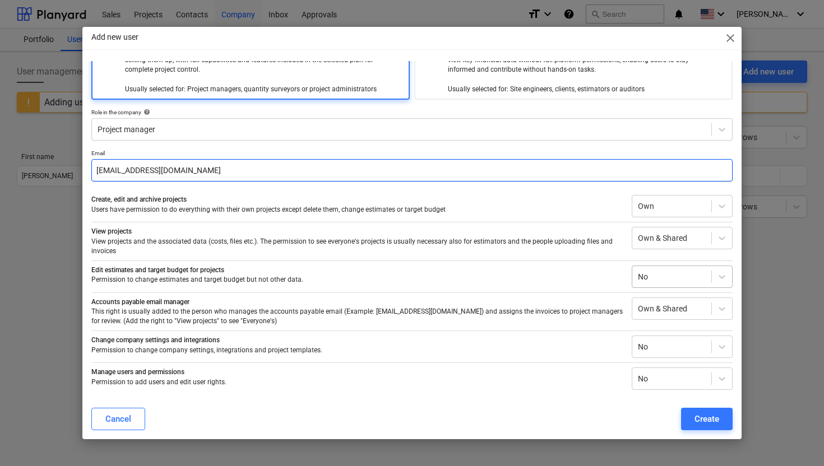
type input "rod.pae@edgecopper.com"
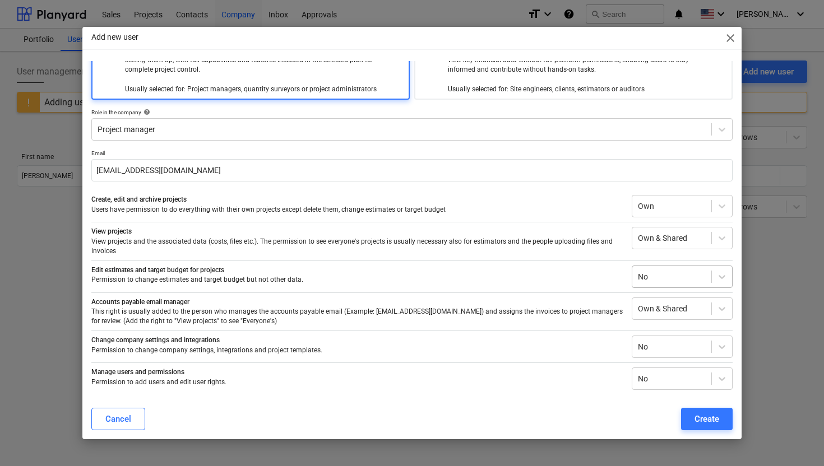
click at [658, 281] on div at bounding box center [672, 276] width 68 height 11
click at [648, 314] on div "Everyone's" at bounding box center [678, 321] width 101 height 18
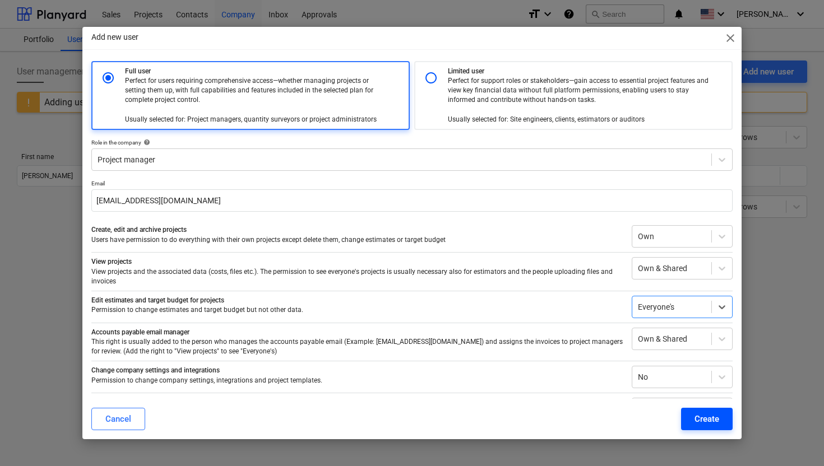
click at [694, 415] on div "Create" at bounding box center [706, 419] width 25 height 15
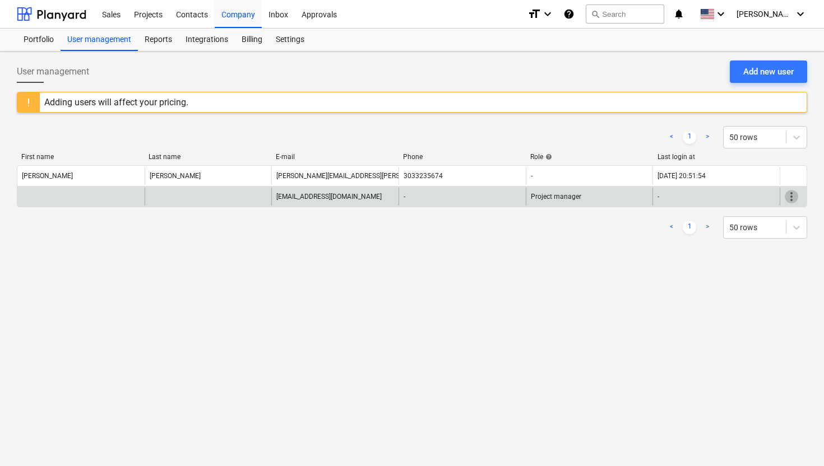
click at [790, 202] on span "more_vert" at bounding box center [791, 196] width 13 height 13
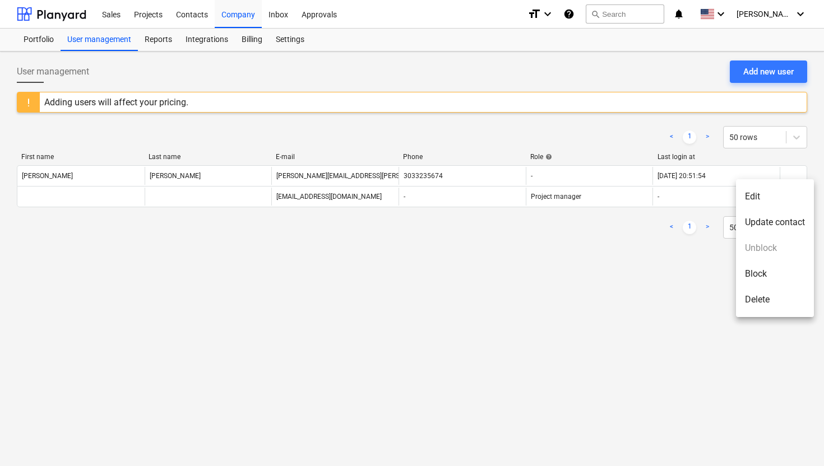
click at [781, 218] on li "Update contact" at bounding box center [775, 223] width 78 height 26
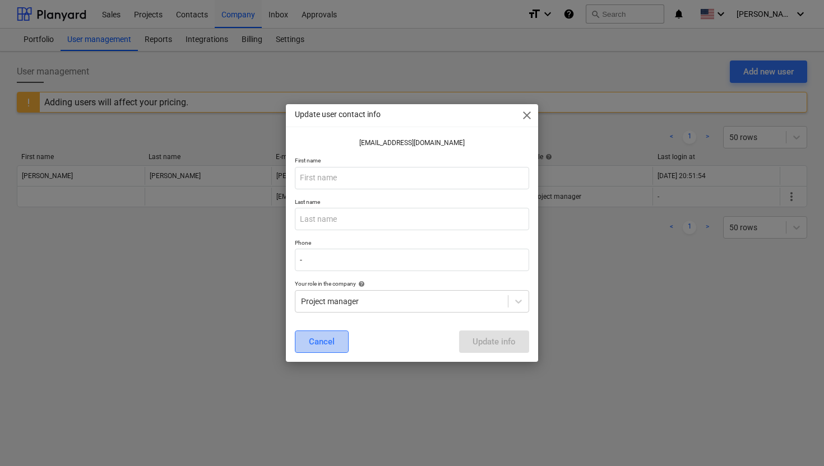
click at [321, 336] on div "Cancel" at bounding box center [322, 342] width 26 height 15
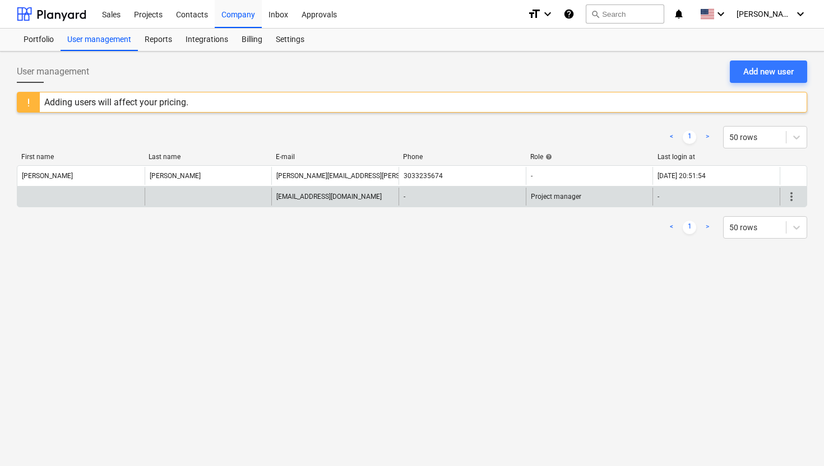
click at [792, 196] on span "more_vert" at bounding box center [791, 196] width 13 height 13
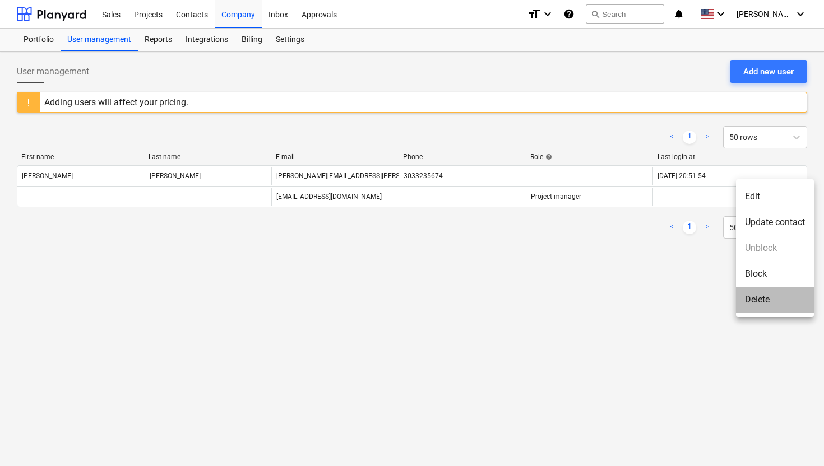
click at [755, 299] on li "Delete" at bounding box center [775, 300] width 78 height 26
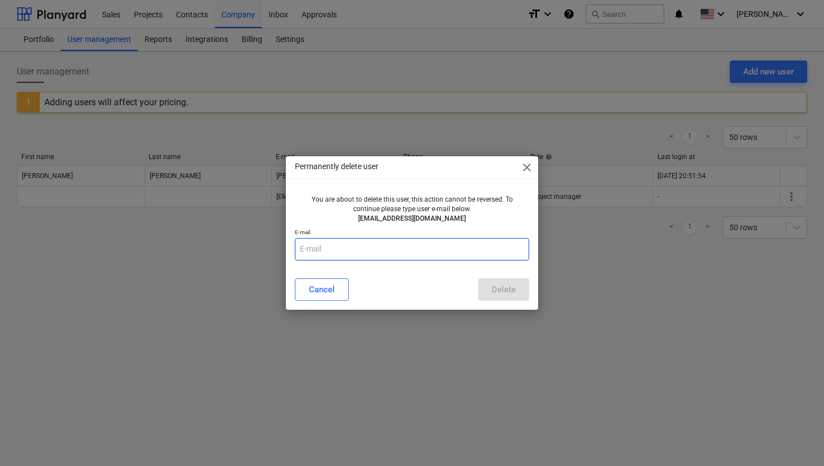
click at [385, 247] on input "text" at bounding box center [412, 249] width 234 height 22
type input "rod.pae@edgecopper.com"
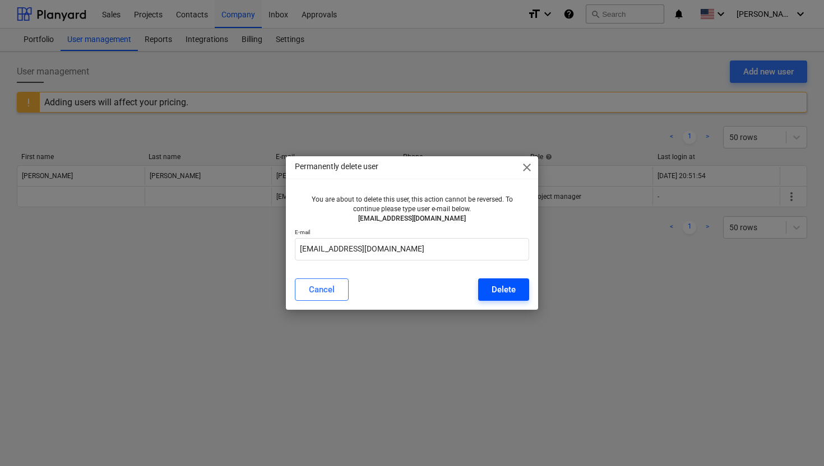
click at [487, 285] on button "Delete" at bounding box center [503, 290] width 51 height 22
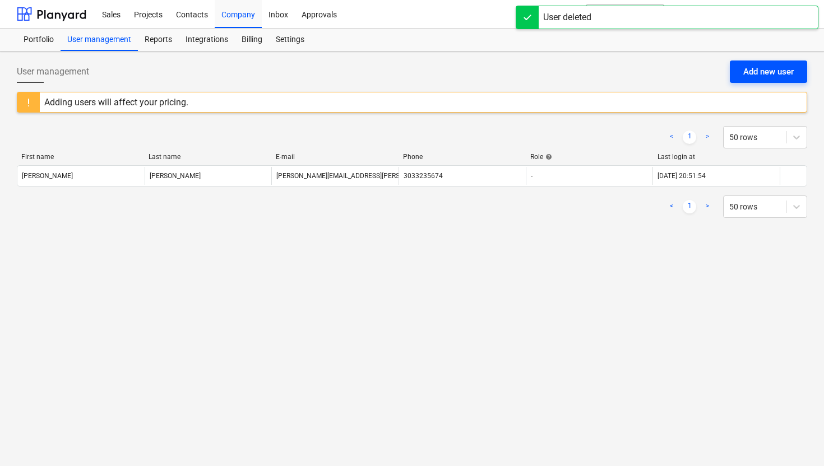
click at [759, 72] on div "Add new user" at bounding box center [768, 71] width 50 height 15
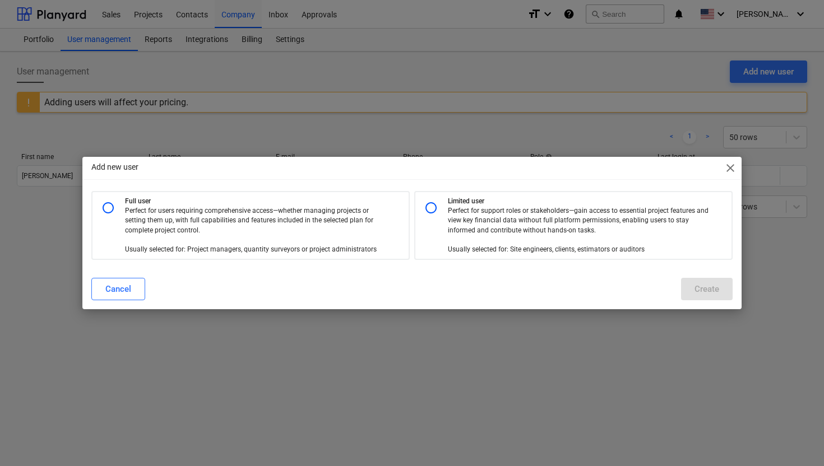
click at [108, 209] on input "radio" at bounding box center [108, 208] width 22 height 22
radio input "true"
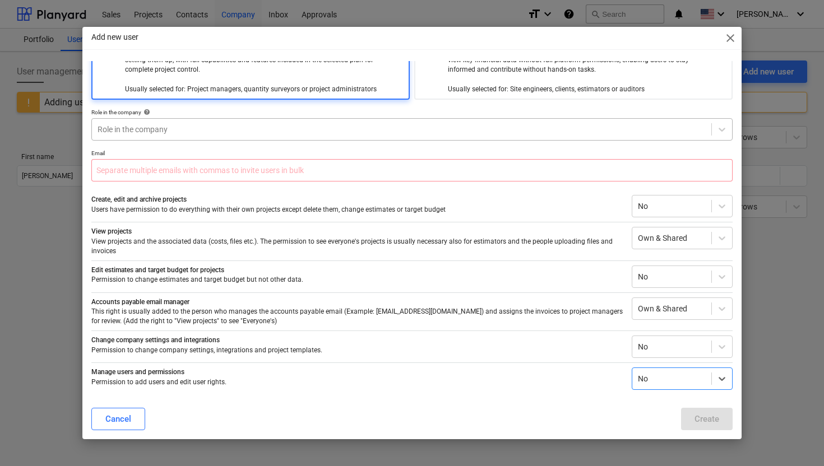
click at [127, 131] on div at bounding box center [402, 129] width 608 height 11
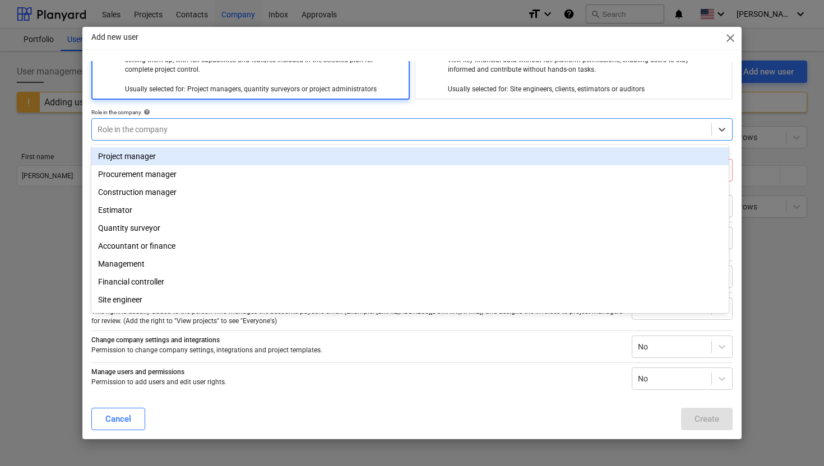
click at [142, 161] on div "Project manager" at bounding box center [409, 156] width 637 height 18
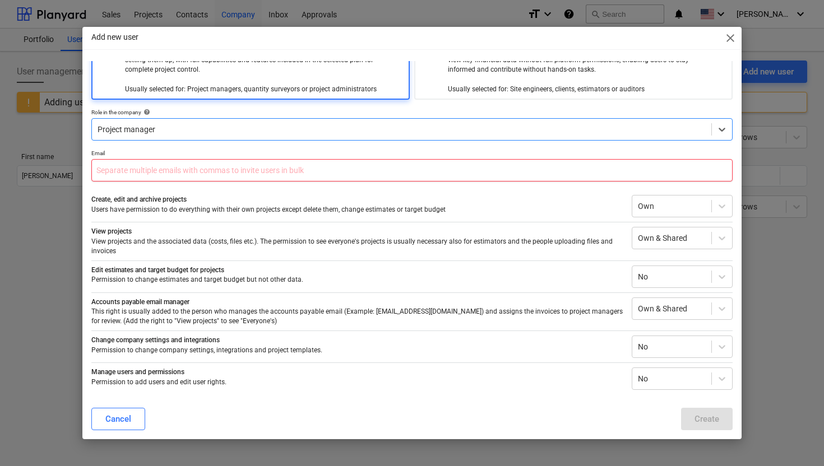
click at [130, 174] on input "text" at bounding box center [411, 170] width 641 height 22
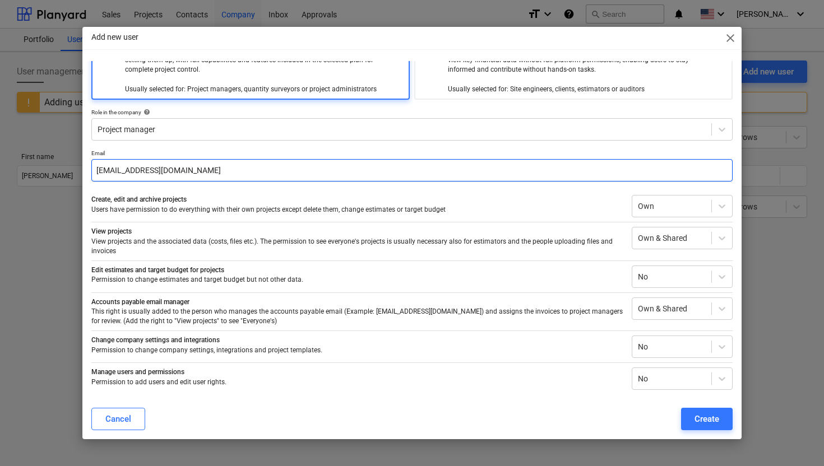
scroll to position [0, 0]
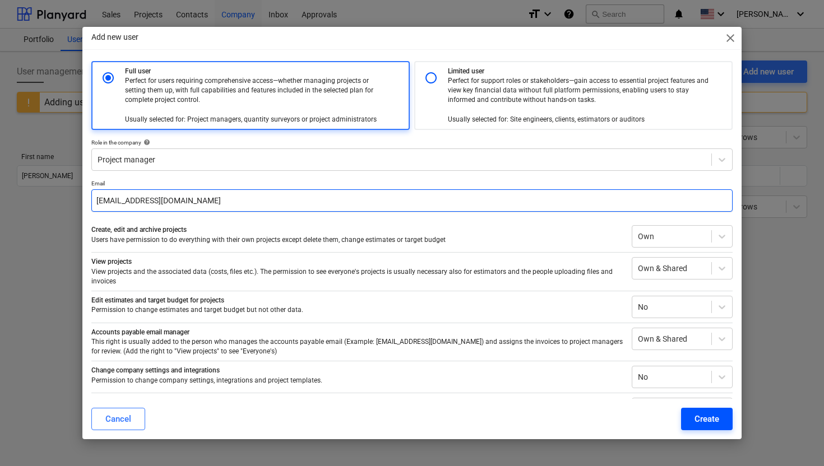
type input "rod.pace@edgecopper.com"
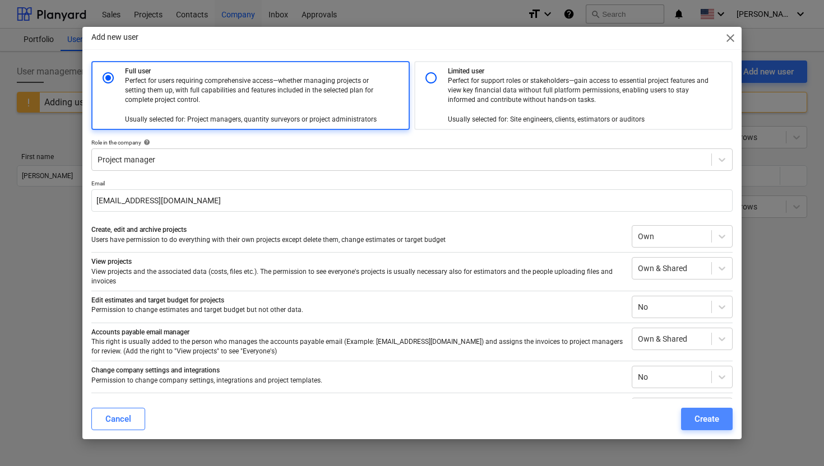
click at [702, 418] on div "Create" at bounding box center [706, 419] width 25 height 15
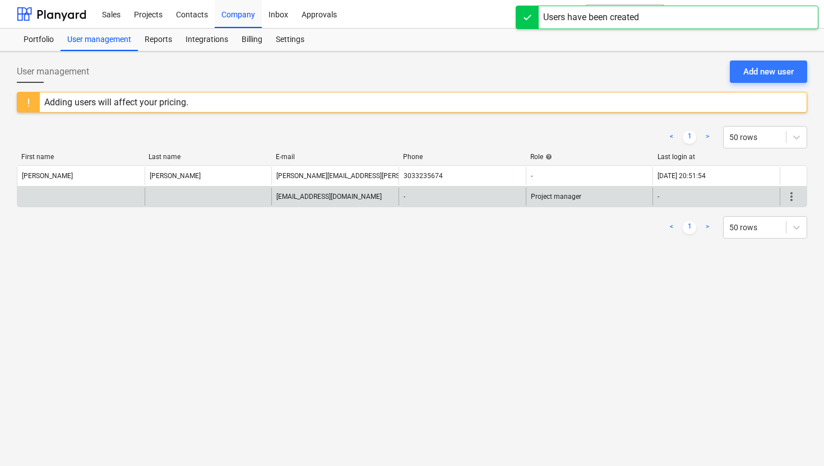
click at [791, 199] on span "more_vert" at bounding box center [791, 196] width 13 height 13
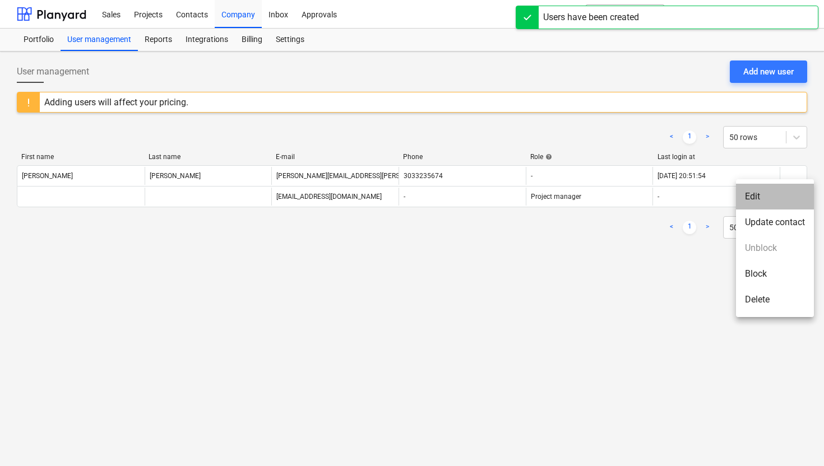
click at [785, 199] on li "Edit" at bounding box center [775, 197] width 78 height 26
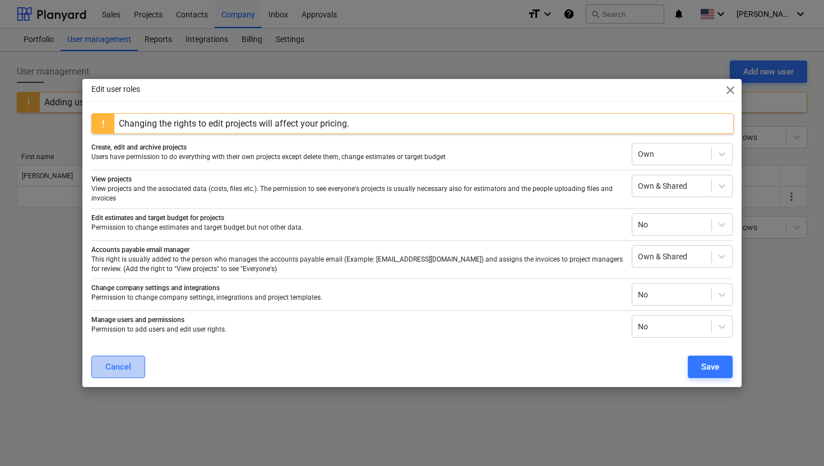
click at [126, 366] on div "Cancel" at bounding box center [118, 367] width 26 height 15
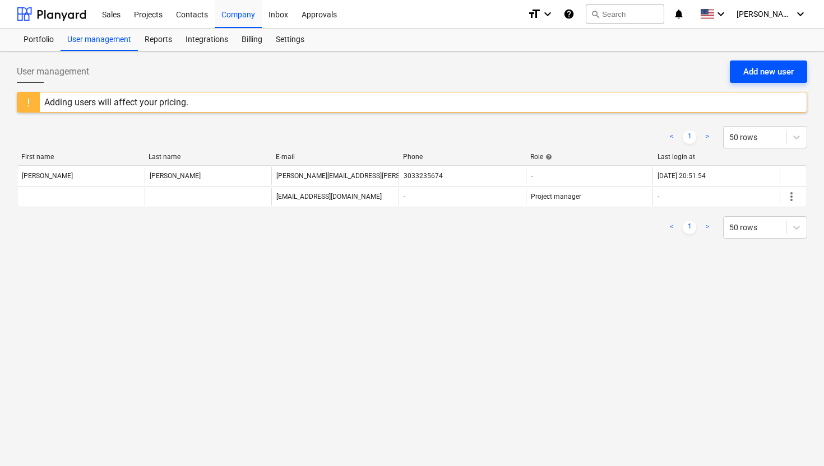
click at [764, 73] on div "Add new user" at bounding box center [768, 71] width 50 height 15
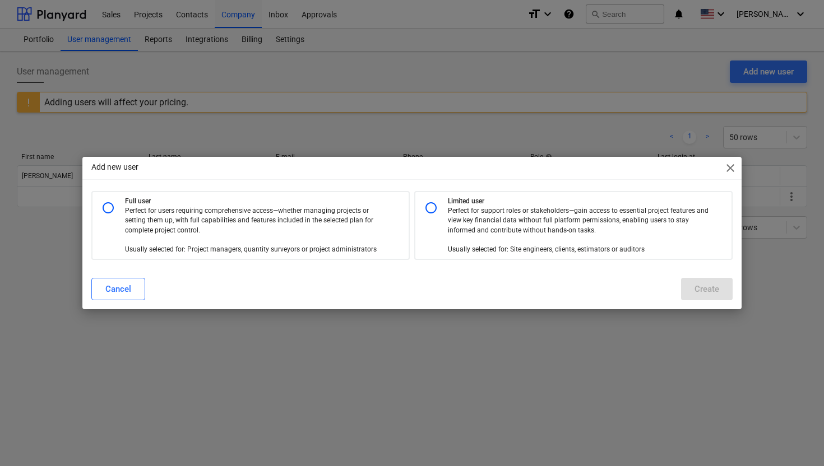
click at [169, 217] on p "Perfect for users requiring comprehensive access—whether managing projects or s…" at bounding box center [255, 230] width 261 height 48
radio input "true"
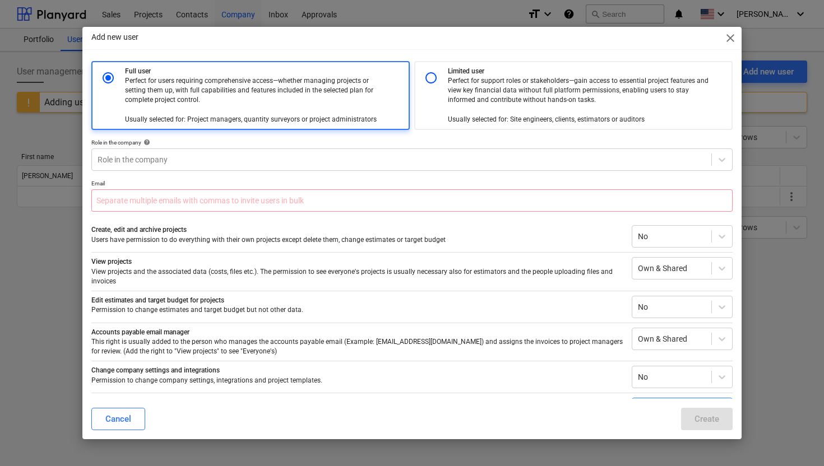
scroll to position [30, 0]
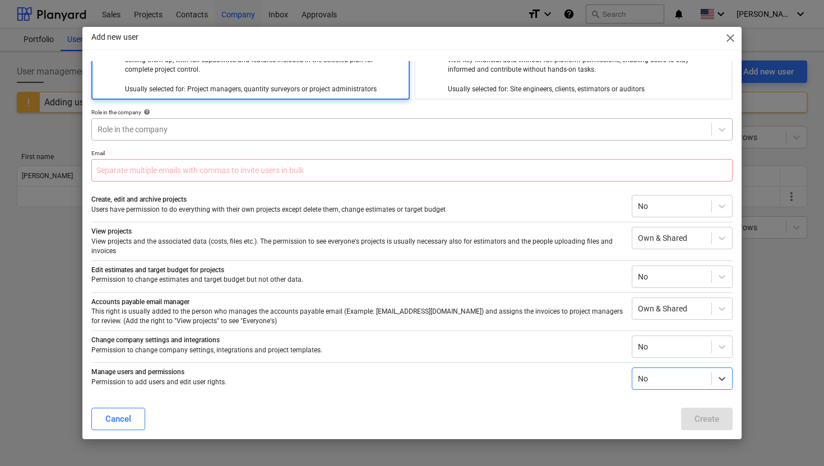
click at [138, 129] on div at bounding box center [402, 129] width 608 height 11
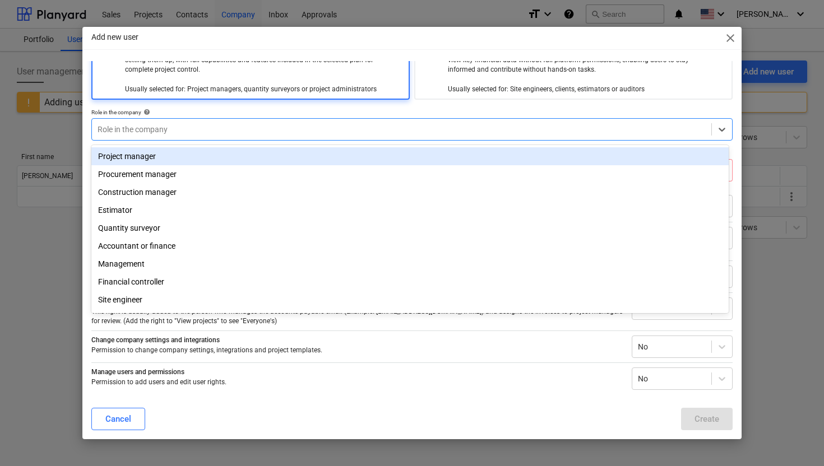
click at [135, 160] on div "Project manager" at bounding box center [409, 156] width 637 height 18
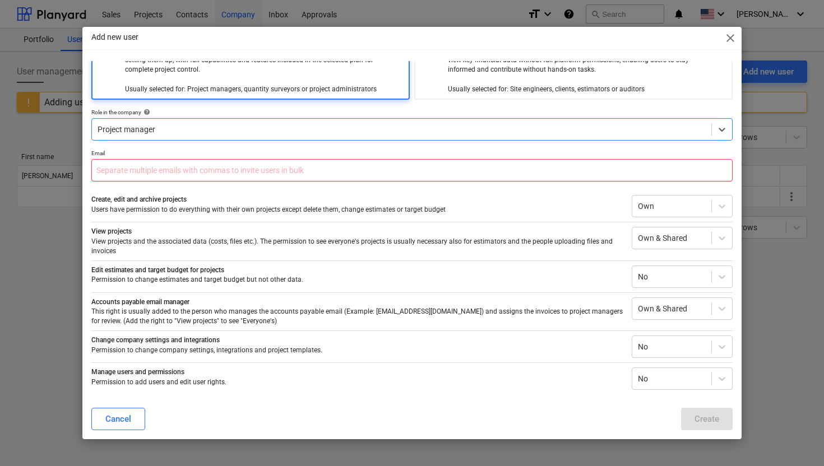
click at [125, 174] on input "text" at bounding box center [411, 170] width 641 height 22
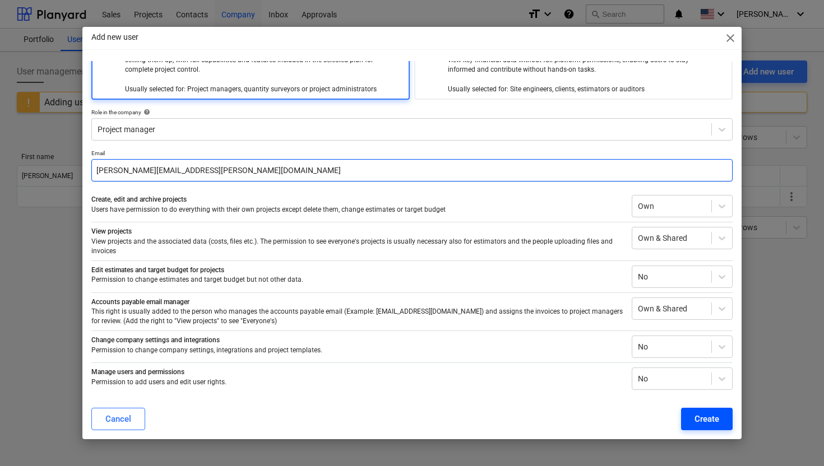
type input "lance.newman@edgecopper.com"
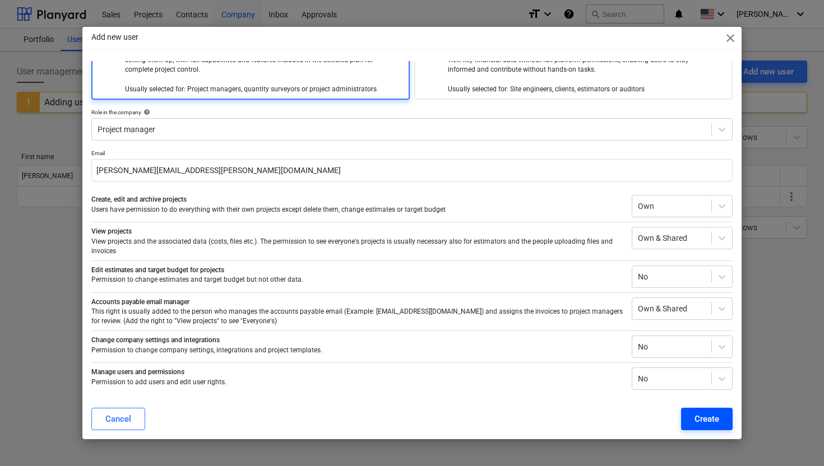
click at [695, 428] on button "Create" at bounding box center [707, 419] width 52 height 22
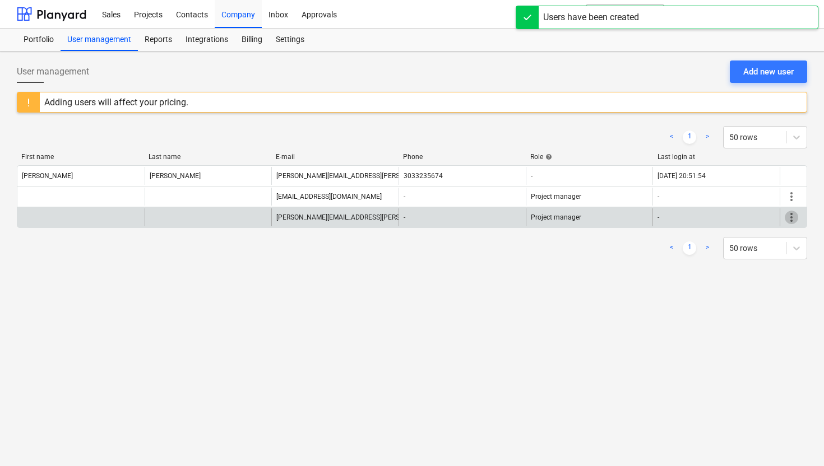
click at [789, 217] on span "more_vert" at bounding box center [791, 217] width 13 height 13
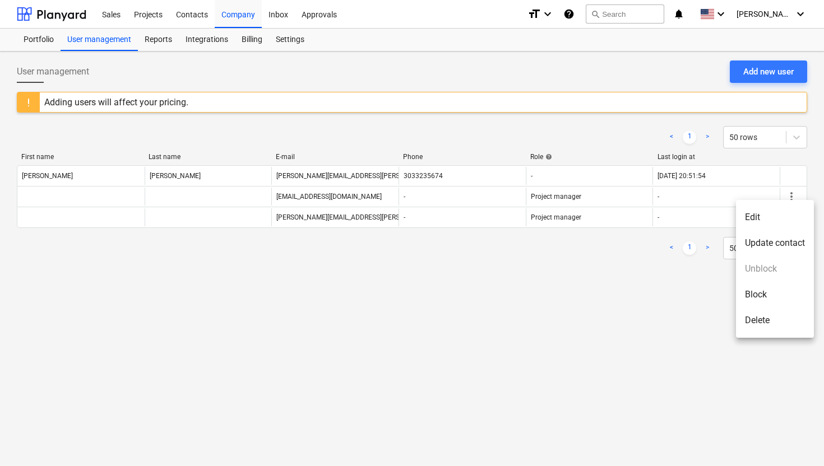
click at [772, 243] on li "Update contact" at bounding box center [775, 243] width 78 height 26
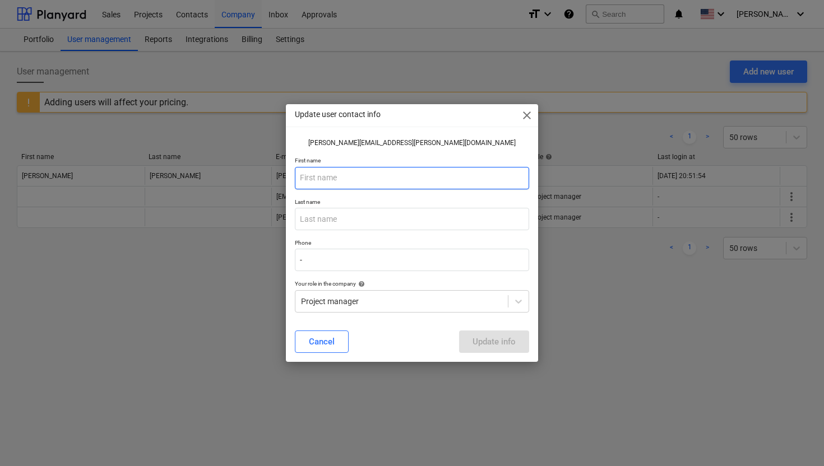
click at [323, 176] on input "text" at bounding box center [412, 178] width 234 height 22
type input "Lance"
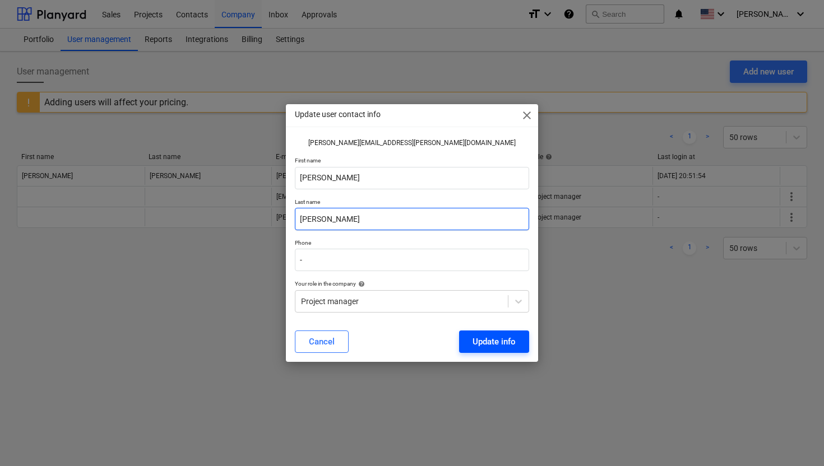
type input "Newman"
click at [481, 349] on div "Update info" at bounding box center [493, 342] width 43 height 15
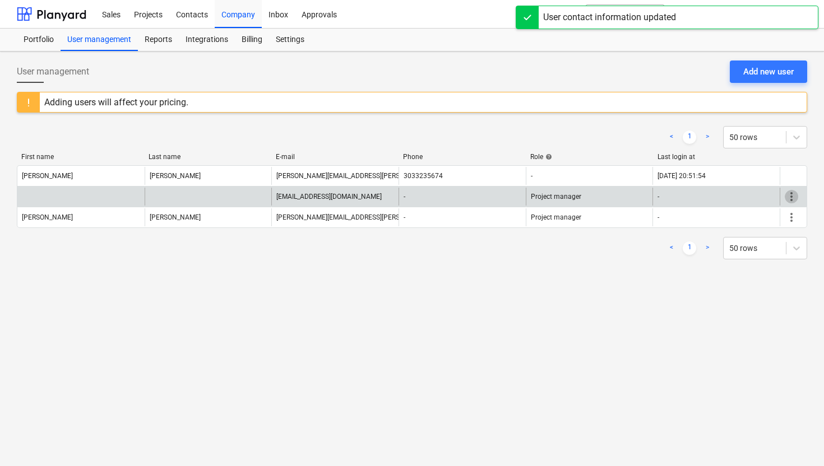
click at [792, 198] on span "more_vert" at bounding box center [791, 196] width 13 height 13
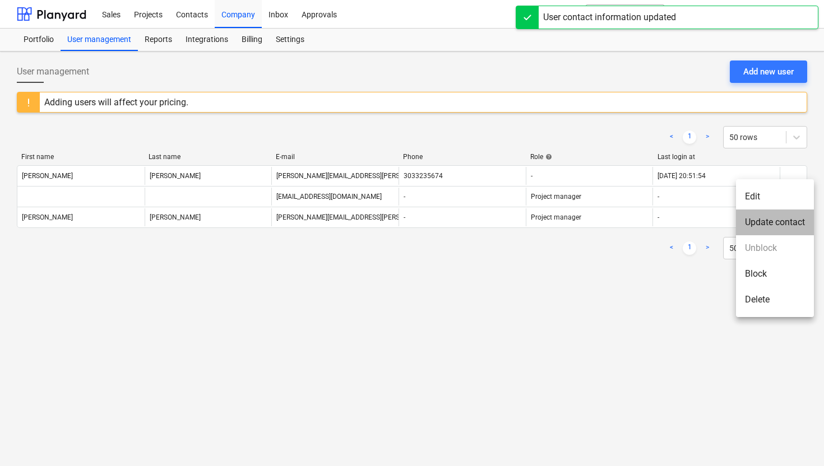
click at [771, 219] on li "Update contact" at bounding box center [775, 223] width 78 height 26
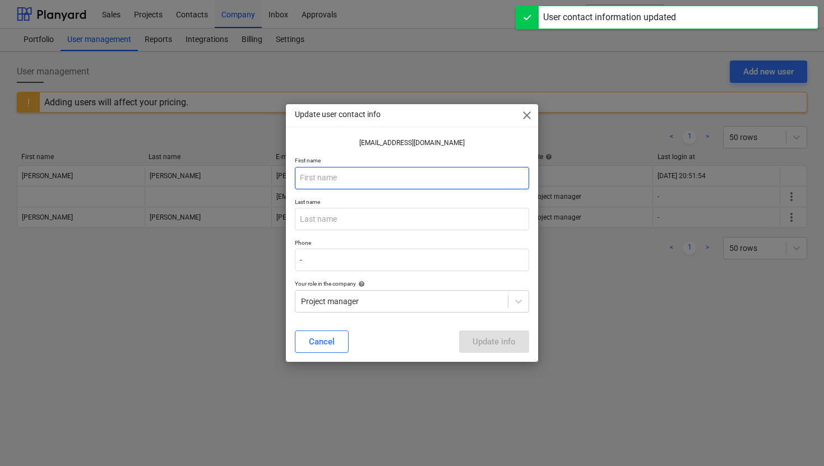
click at [328, 178] on input "text" at bounding box center [412, 178] width 234 height 22
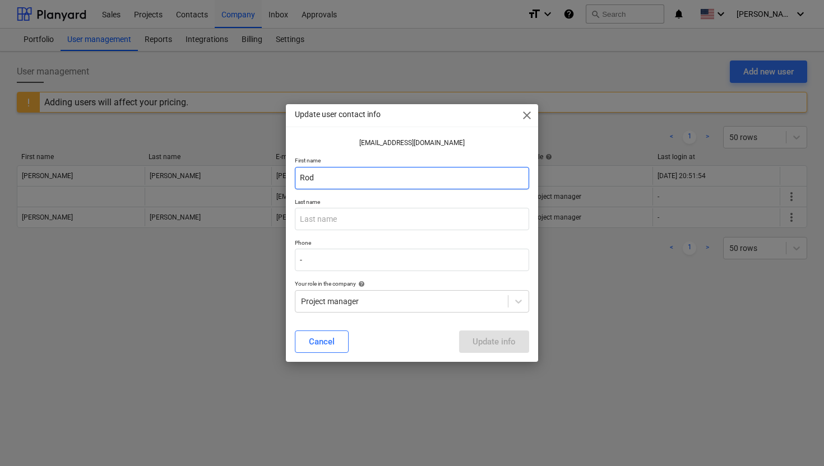
type input "Rod"
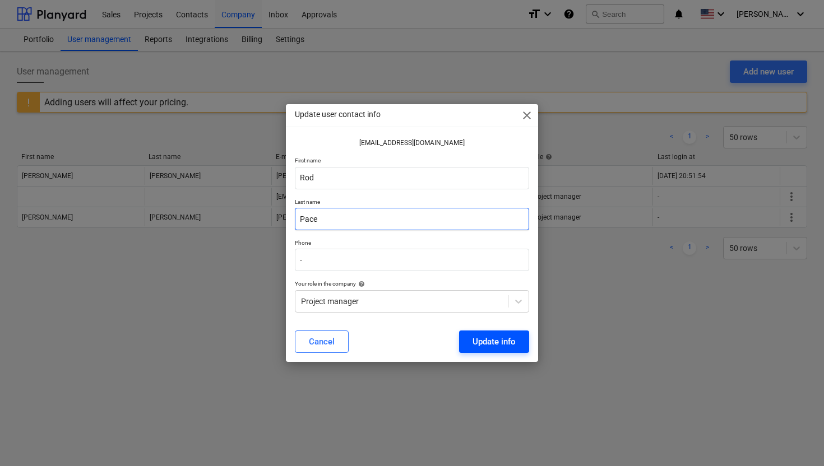
type input "Pace"
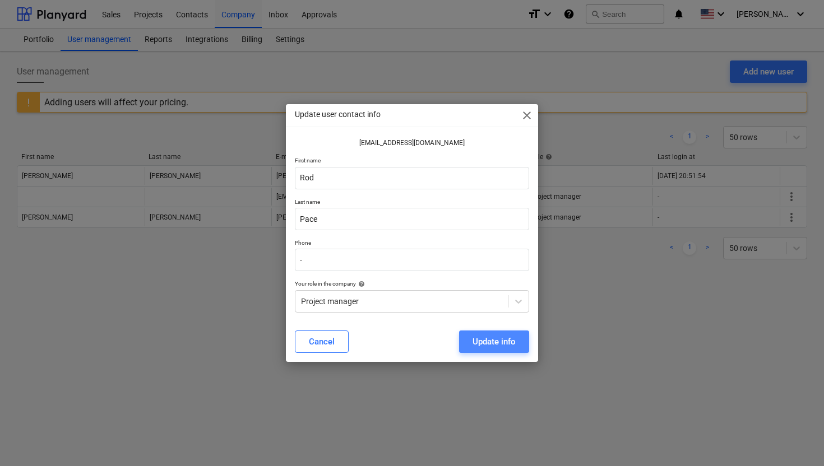
click at [500, 343] on div "Update info" at bounding box center [493, 342] width 43 height 15
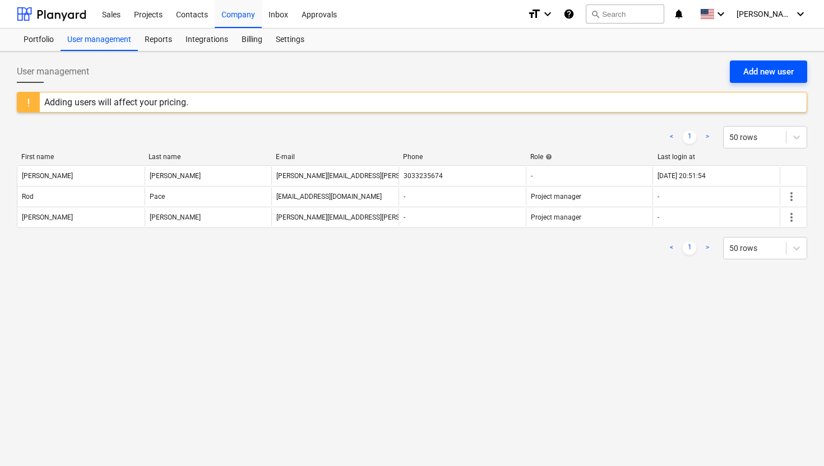
click at [760, 68] on div "Add new user" at bounding box center [768, 71] width 50 height 15
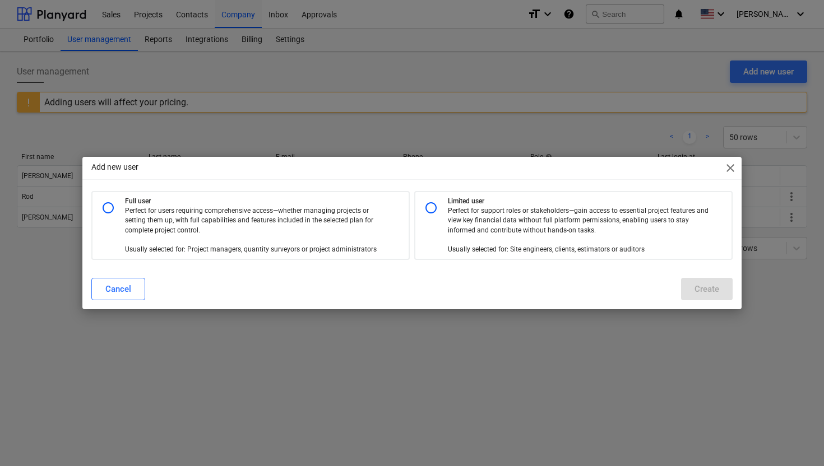
click at [234, 228] on p "Perfect for users requiring comprehensive access—whether managing projects or s…" at bounding box center [255, 230] width 261 height 48
radio input "true"
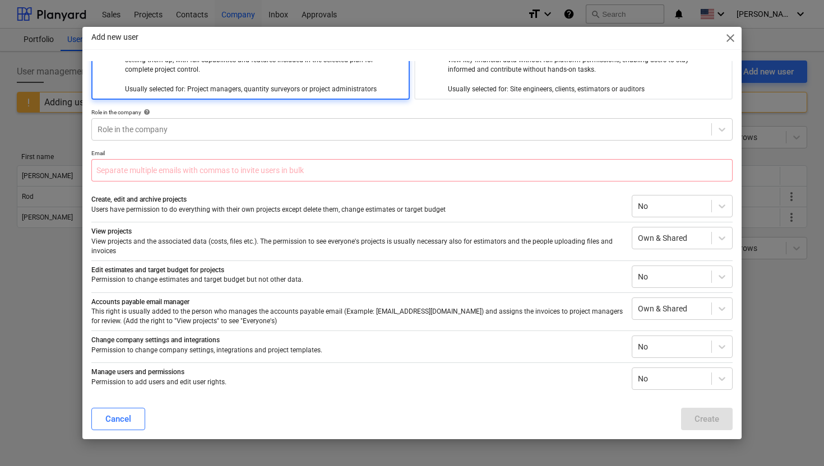
click at [165, 141] on div "Full user Perfect for users requiring comprehensive access—whether managing pro…" at bounding box center [411, 210] width 641 height 359
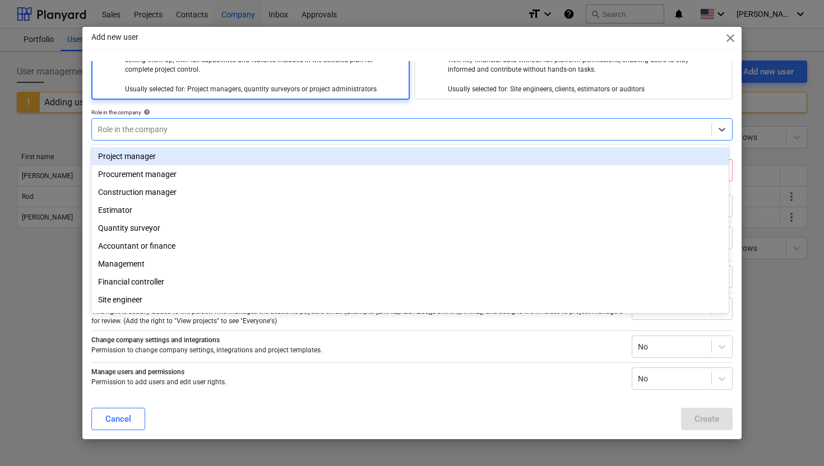
click at [163, 134] on div at bounding box center [402, 129] width 608 height 11
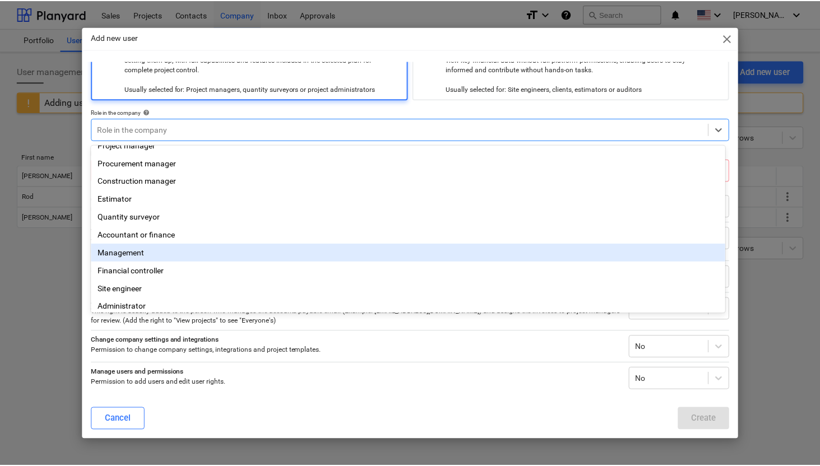
scroll to position [0, 0]
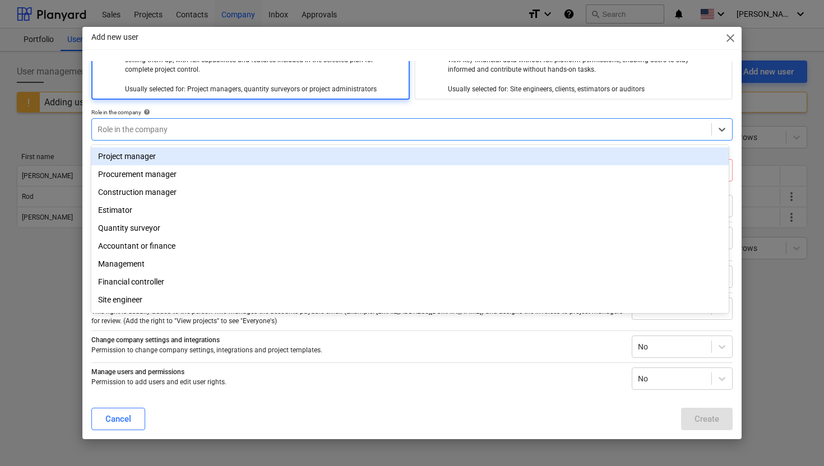
click at [145, 160] on div "Project manager" at bounding box center [409, 156] width 637 height 18
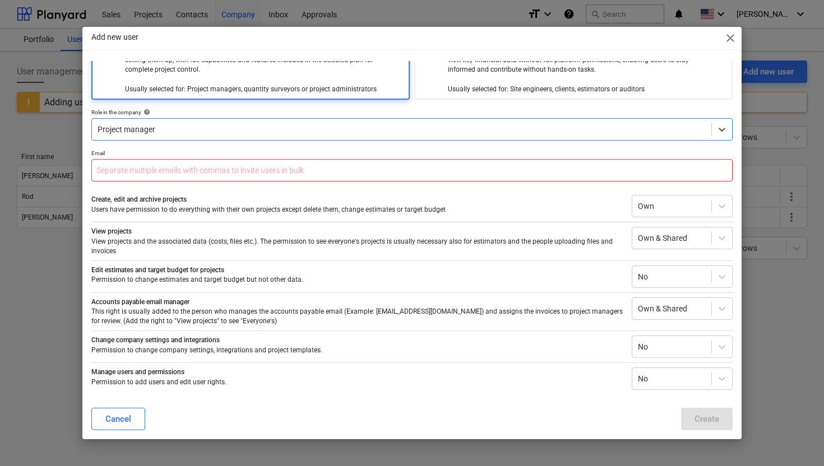
click at [132, 169] on input "text" at bounding box center [411, 170] width 641 height 22
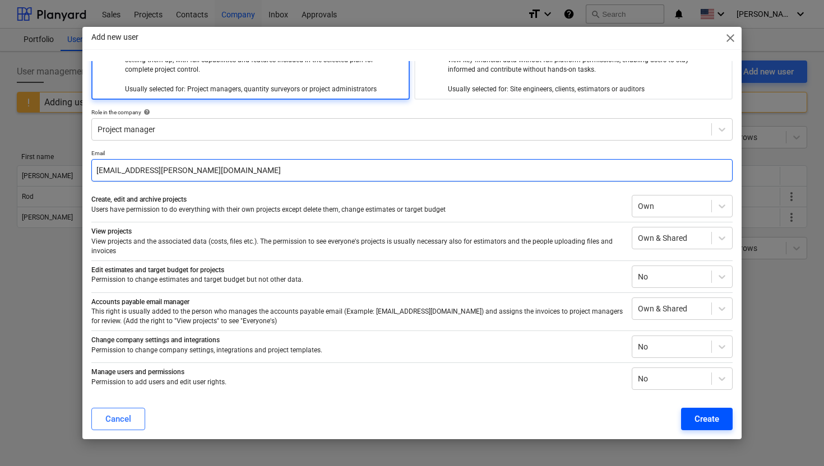
type input "gil.clausen@edgecopper.com"
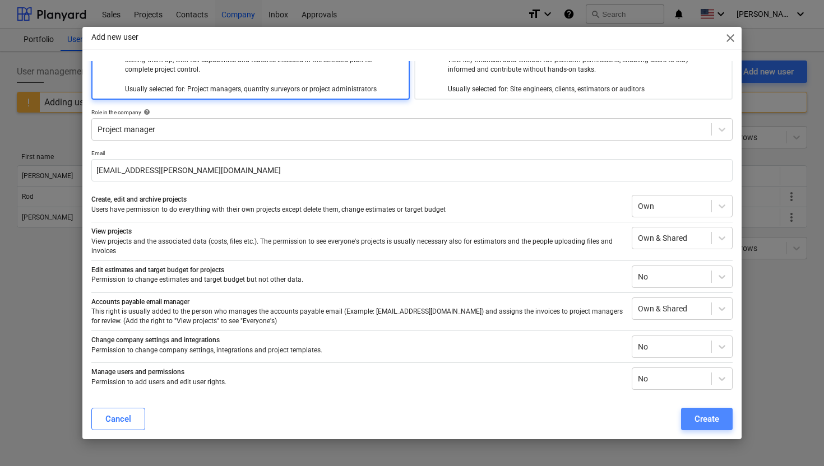
click at [704, 422] on div "Create" at bounding box center [706, 419] width 25 height 15
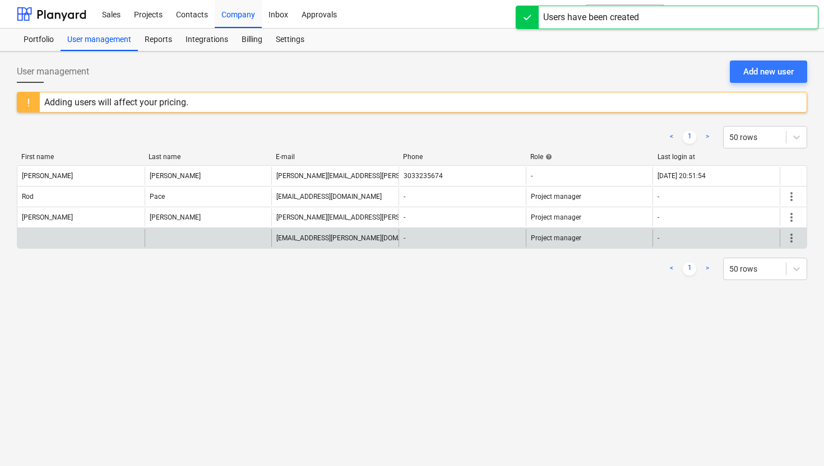
click at [793, 238] on span "more_vert" at bounding box center [791, 237] width 13 height 13
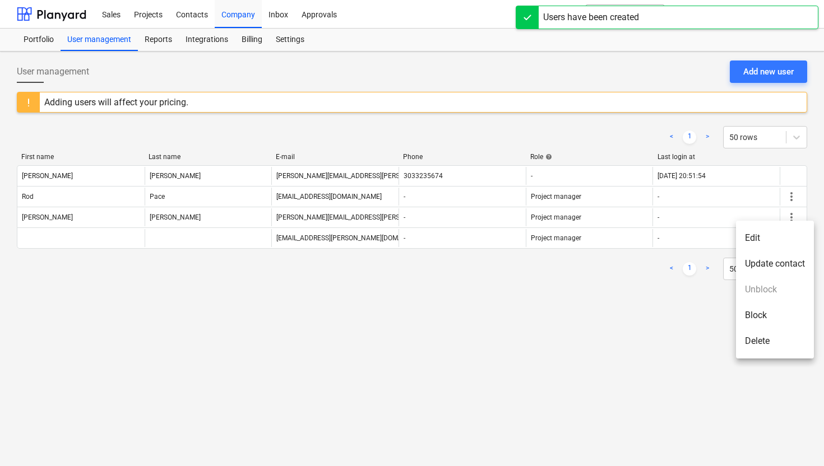
click at [768, 239] on li "Edit" at bounding box center [775, 238] width 78 height 26
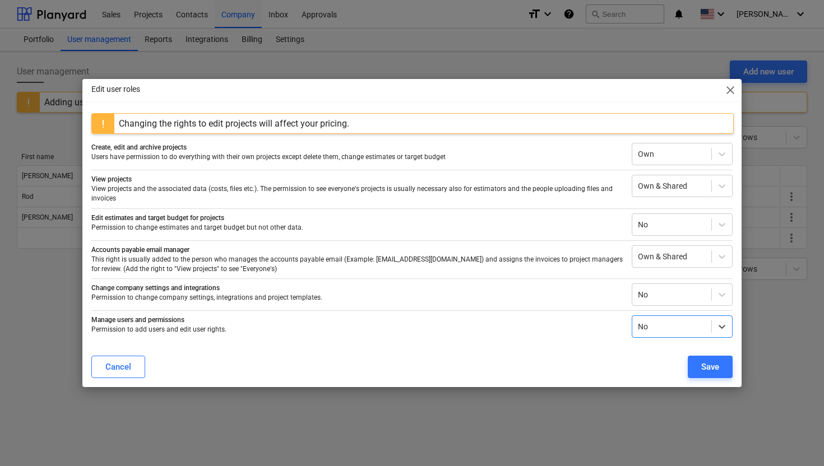
click at [727, 92] on span "close" at bounding box center [729, 89] width 13 height 13
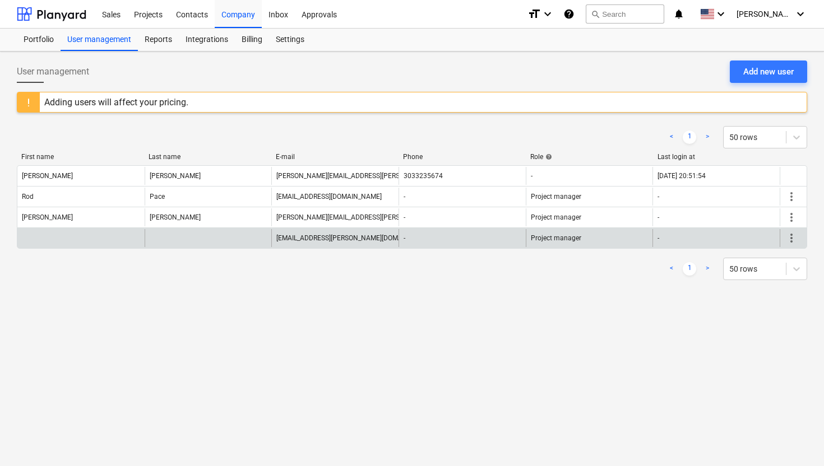
click at [791, 239] on span "more_vert" at bounding box center [791, 237] width 13 height 13
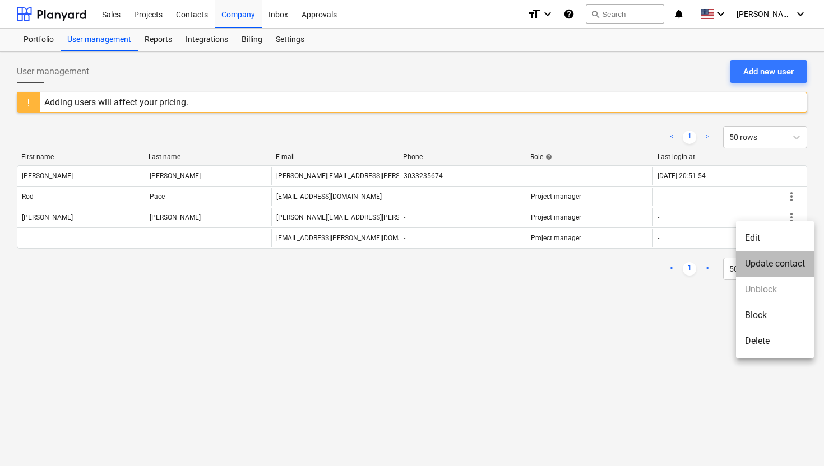
click at [767, 261] on li "Update contact" at bounding box center [775, 264] width 78 height 26
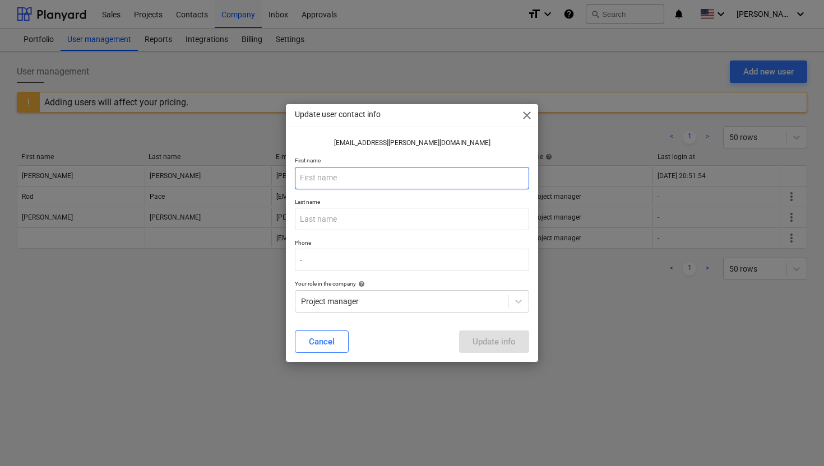
click at [347, 175] on input "text" at bounding box center [412, 178] width 234 height 22
type input "Gil"
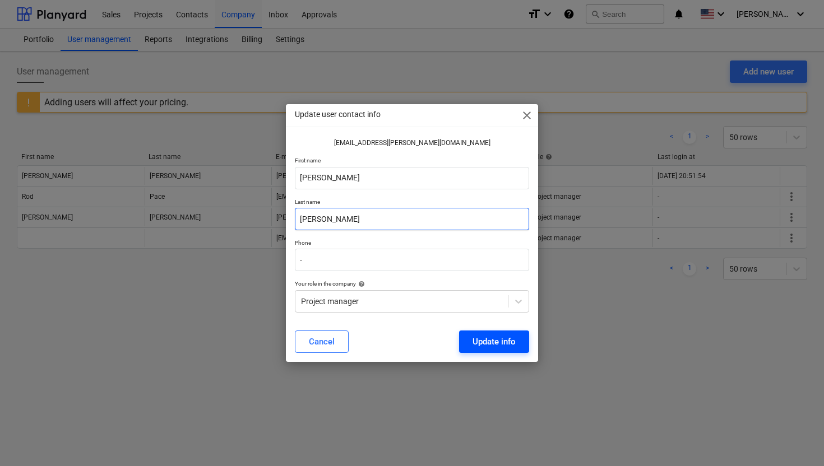
type input "Clausen"
click at [495, 346] on div "Update info" at bounding box center [493, 342] width 43 height 15
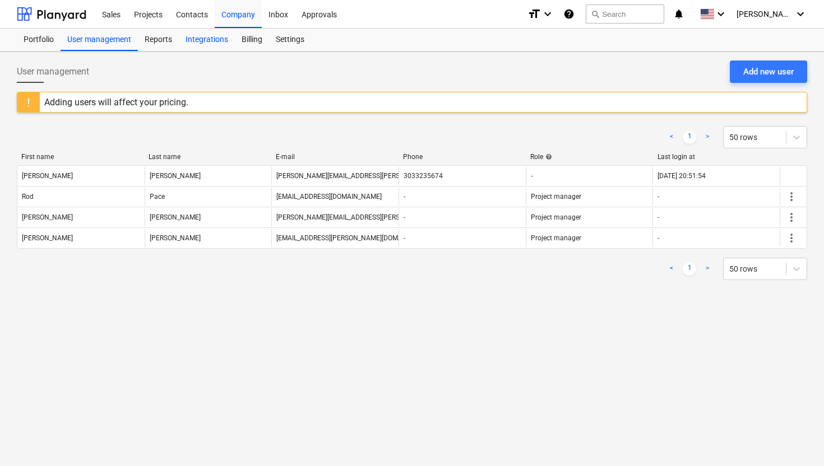
click at [214, 35] on div "Integrations" at bounding box center [207, 40] width 56 height 22
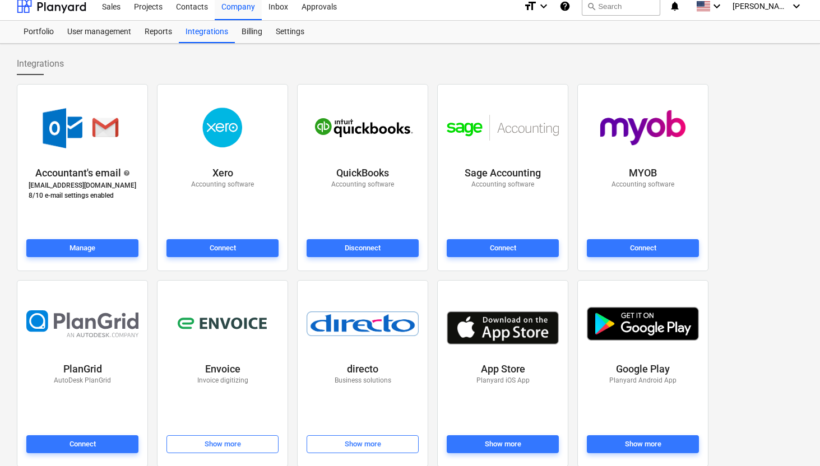
scroll to position [13, 0]
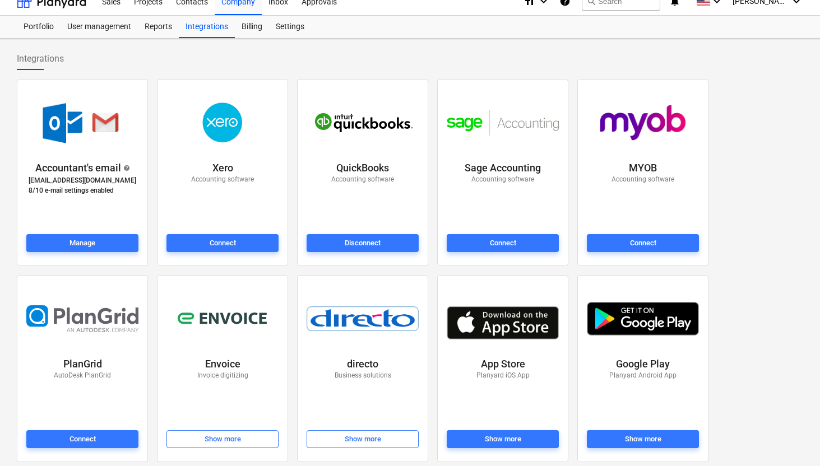
click at [336, 141] on div at bounding box center [362, 122] width 117 height 73
click at [62, 234] on button "Manage" at bounding box center [82, 243] width 112 height 18
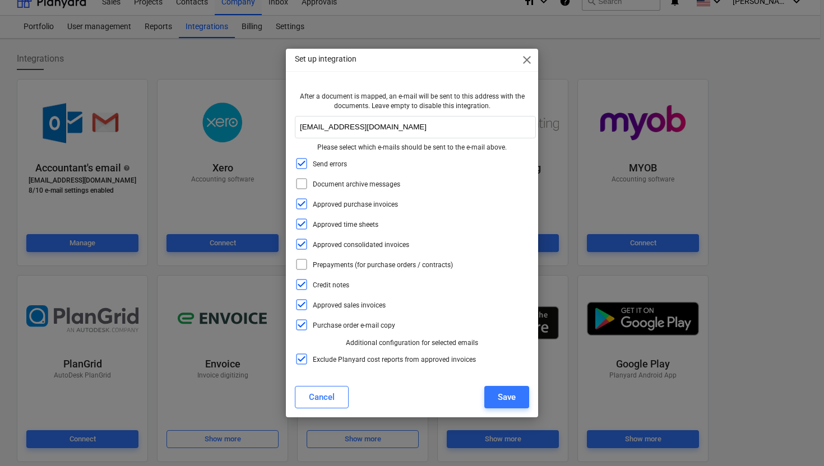
click at [525, 61] on span "close" at bounding box center [526, 59] width 13 height 13
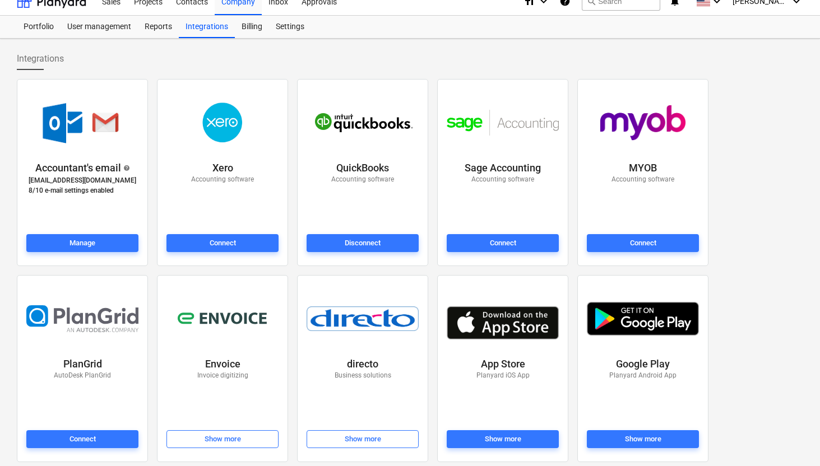
scroll to position [0, 0]
